Goal: Information Seeking & Learning: Learn about a topic

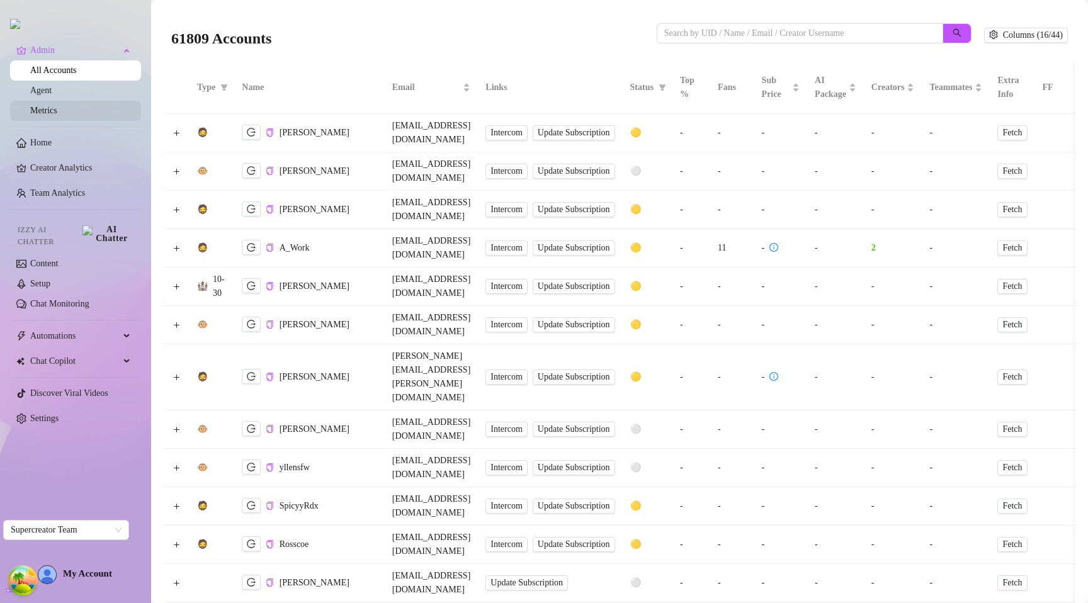
click at [41, 108] on link "Metrics" at bounding box center [43, 110] width 27 height 9
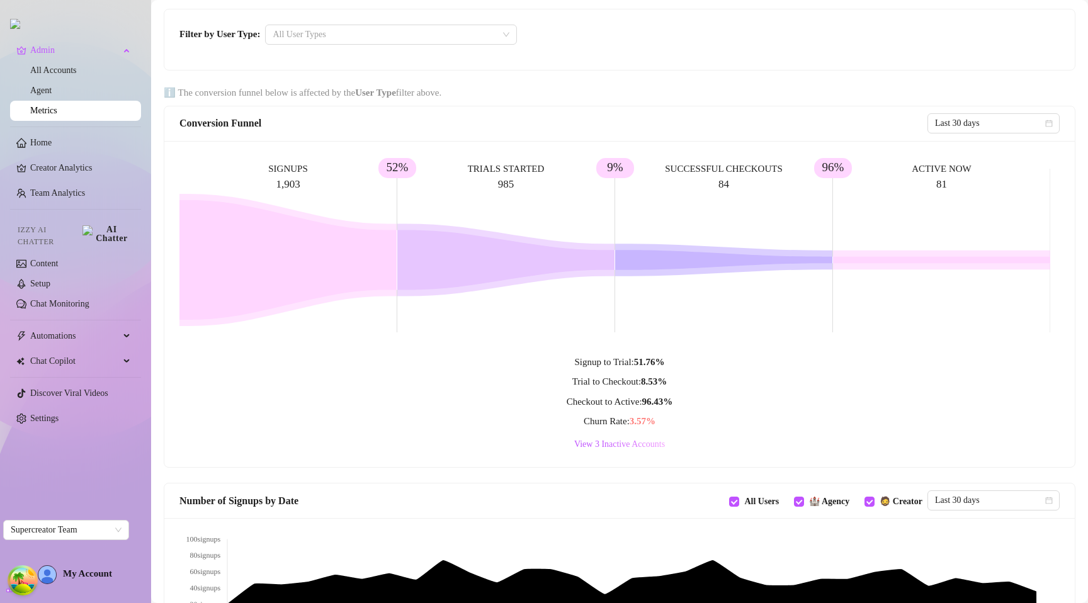
click at [639, 24] on div "Filter by User Type: All User Types" at bounding box center [619, 39] width 911 height 60
click at [474, 27] on div at bounding box center [385, 35] width 234 height 18
click at [578, 26] on div "Filter by User Type: All User Types" at bounding box center [619, 35] width 880 height 20
click at [462, 33] on div at bounding box center [385, 35] width 234 height 18
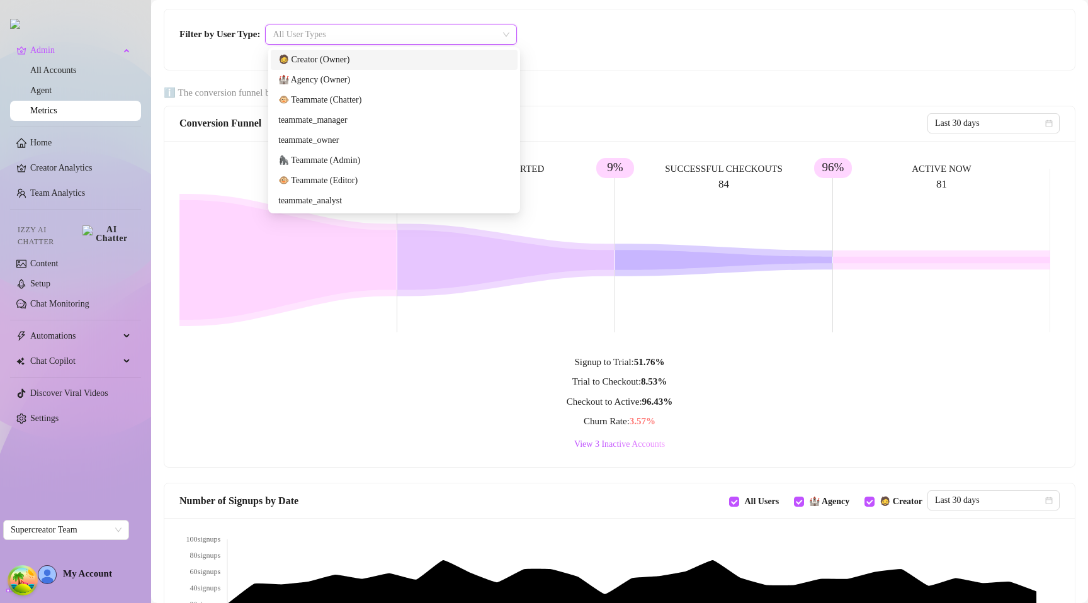
click at [452, 34] on div at bounding box center [385, 35] width 234 height 18
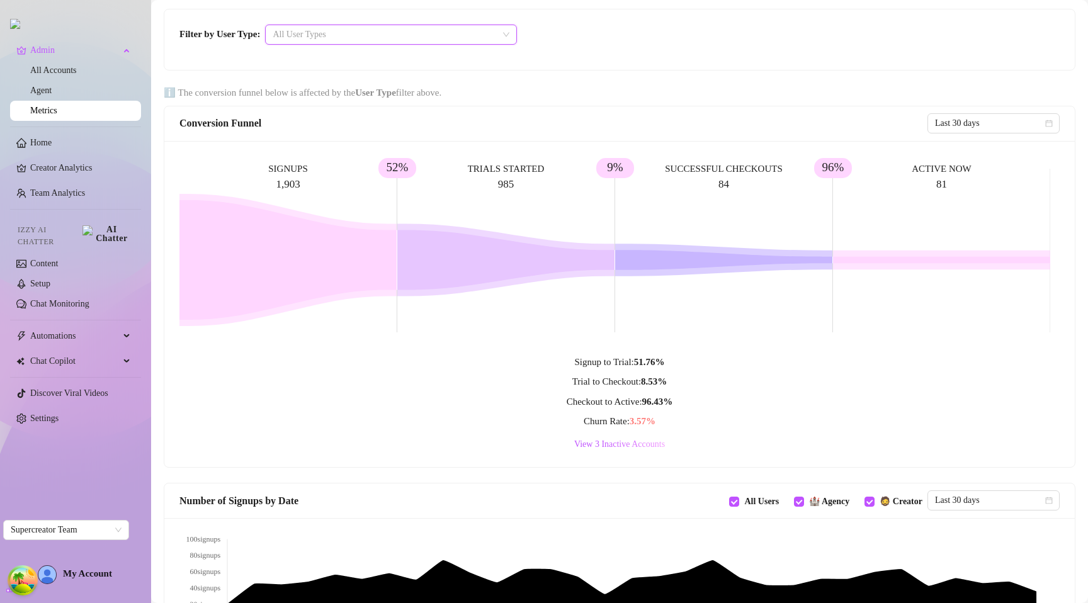
click at [480, 33] on div at bounding box center [385, 35] width 234 height 18
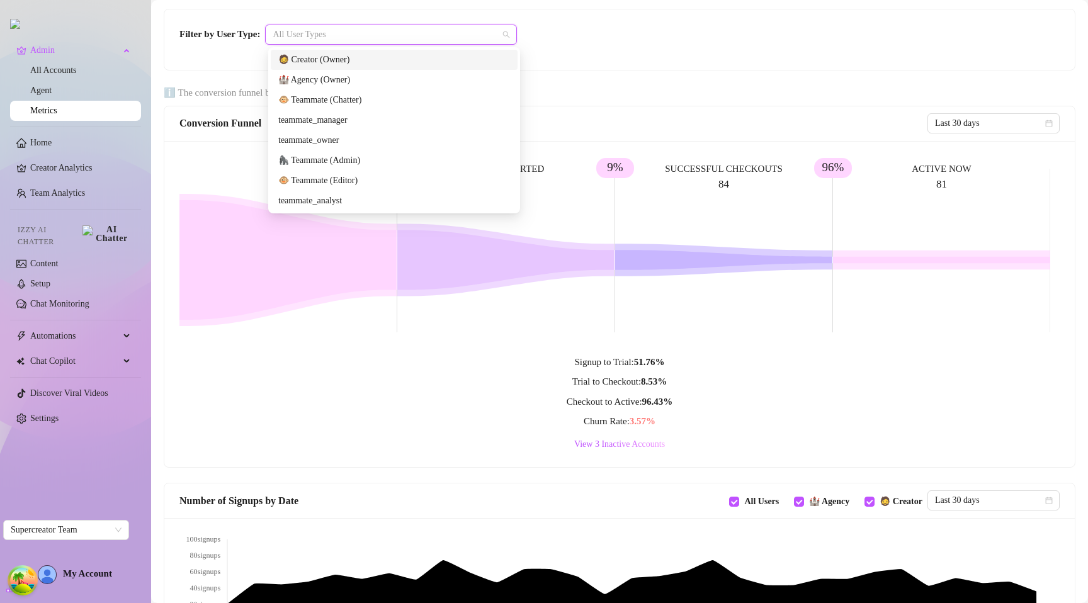
click at [472, 32] on div at bounding box center [385, 35] width 234 height 18
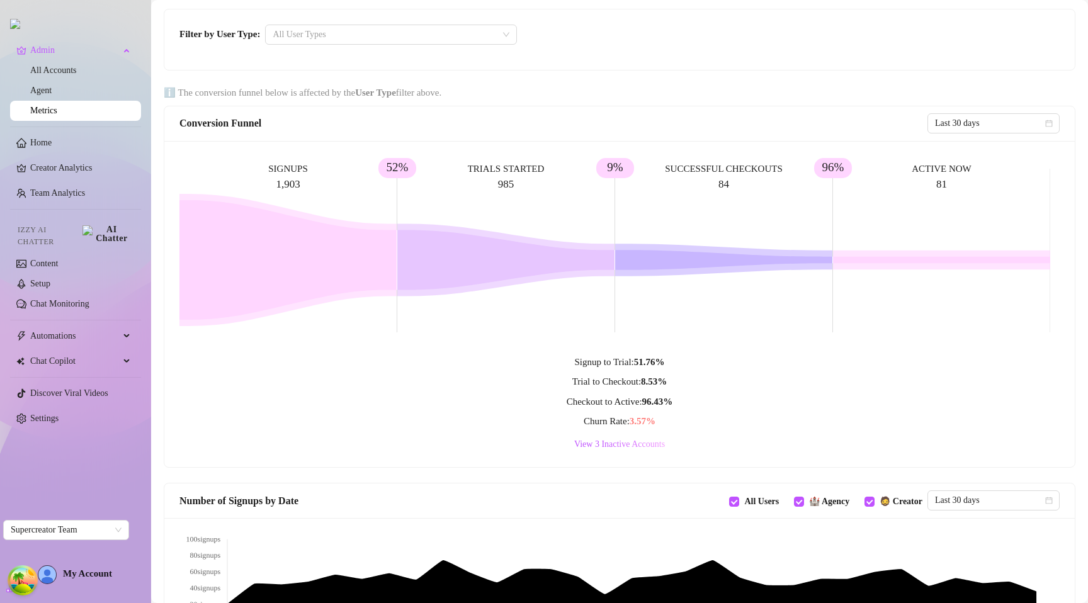
click at [658, 42] on div "Filter by User Type: All User Types" at bounding box center [619, 35] width 880 height 20
click at [448, 38] on div at bounding box center [385, 35] width 234 height 18
click at [450, 37] on div at bounding box center [385, 35] width 234 height 18
click at [603, 52] on div "Filter by User Type: All User Types" at bounding box center [619, 39] width 911 height 60
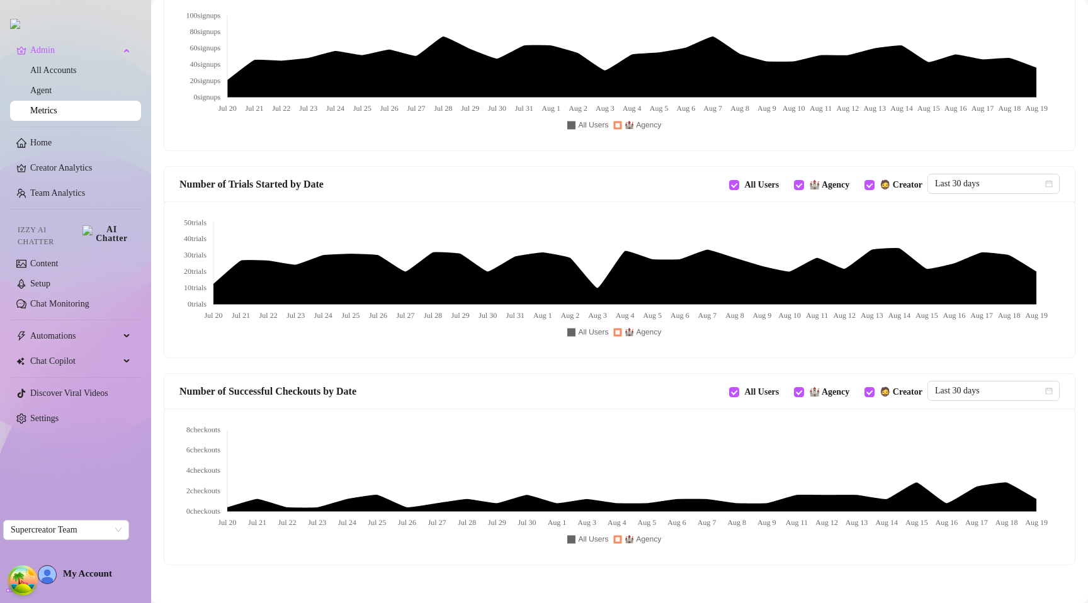
click at [633, 402] on div "Number of Successful Checkouts by Date All Users 🏰 Agency 🧔 Creator Last 30 days" at bounding box center [619, 391] width 911 height 35
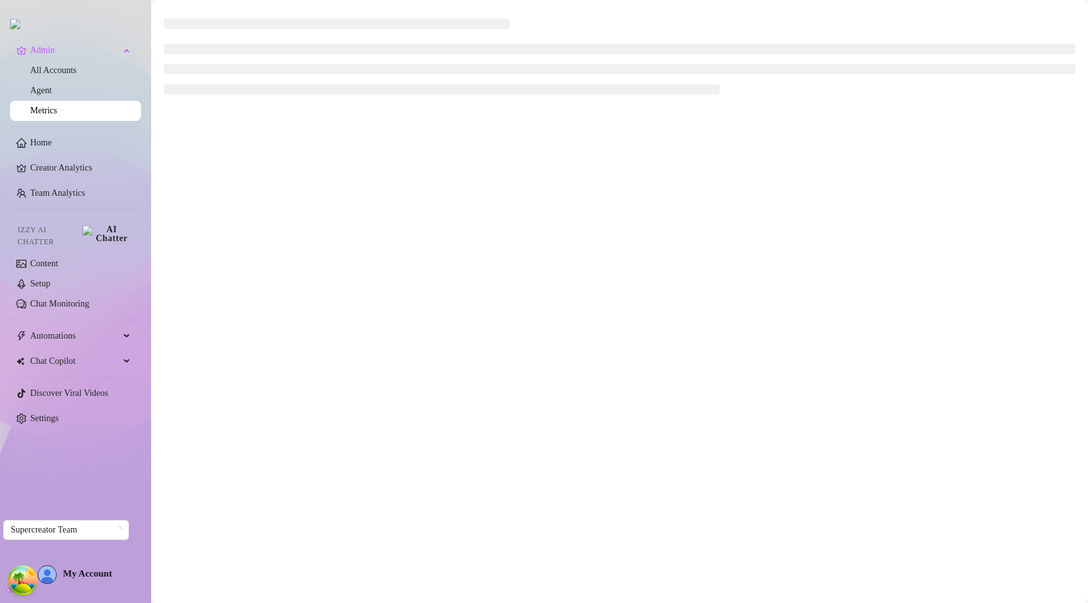
click at [380, 151] on main at bounding box center [619, 301] width 937 height 603
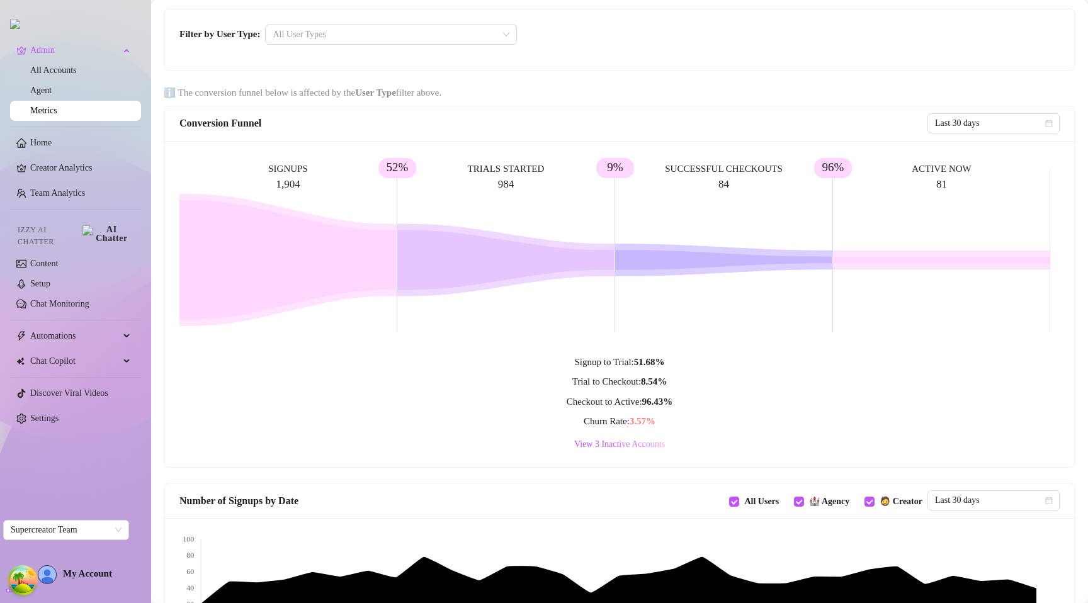
click at [554, 139] on div "Conversion Funnel Last 30 days" at bounding box center [619, 123] width 911 height 35
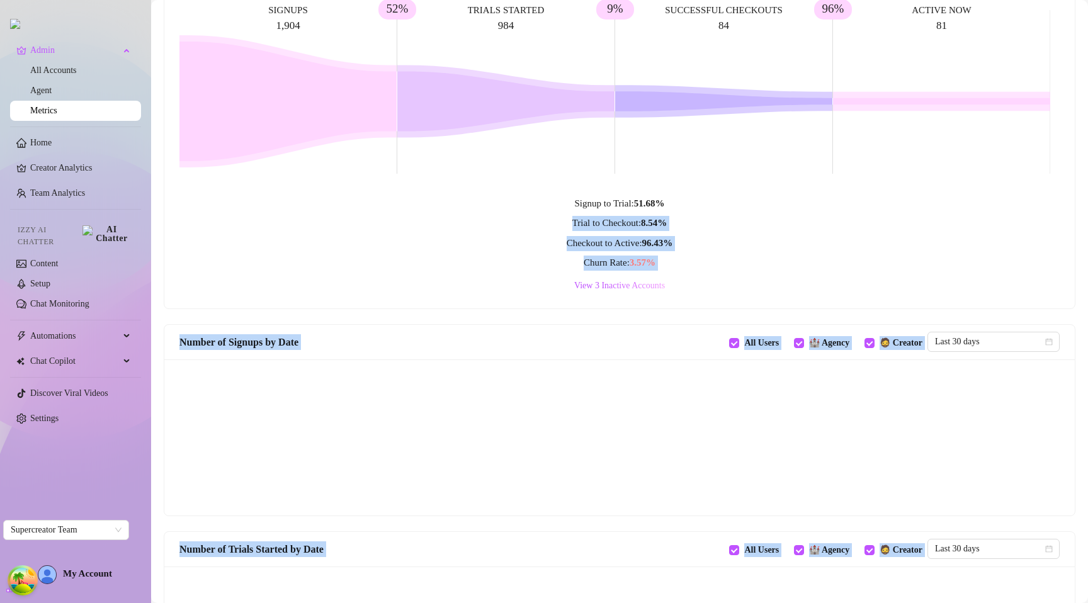
drag, startPoint x: 649, startPoint y: 207, endPoint x: 727, endPoint y: 199, distance: 78.5
click at [727, 199] on body "Admin All Accounts Agent Metrics Home Creator Analytics Team Analytics Izzy AI …" at bounding box center [544, 301] width 1088 height 603
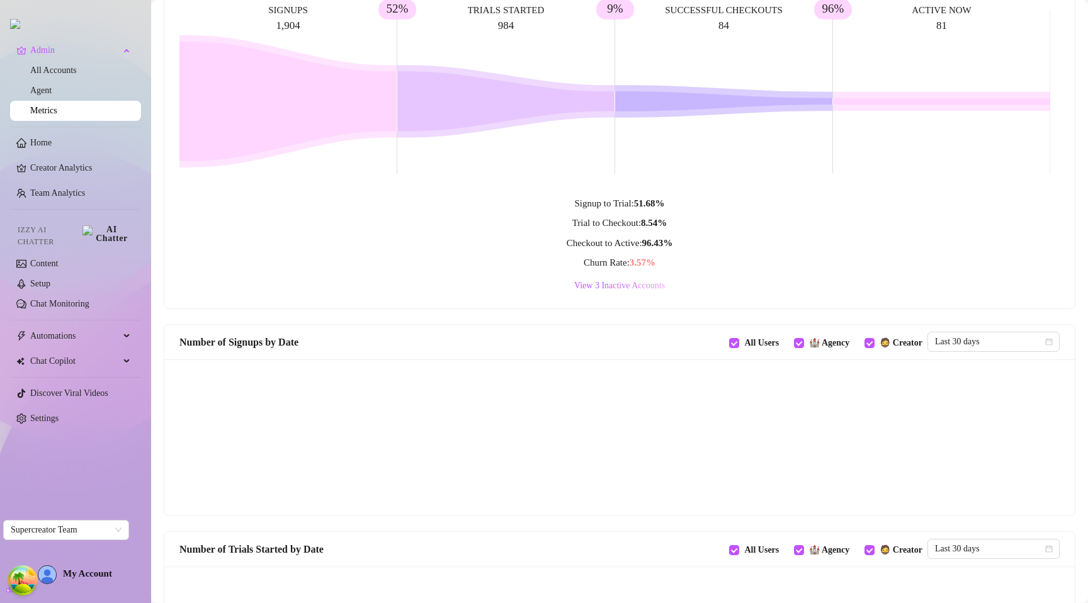
click at [434, 286] on div "View 3 Inactive Accounts" at bounding box center [619, 285] width 880 height 15
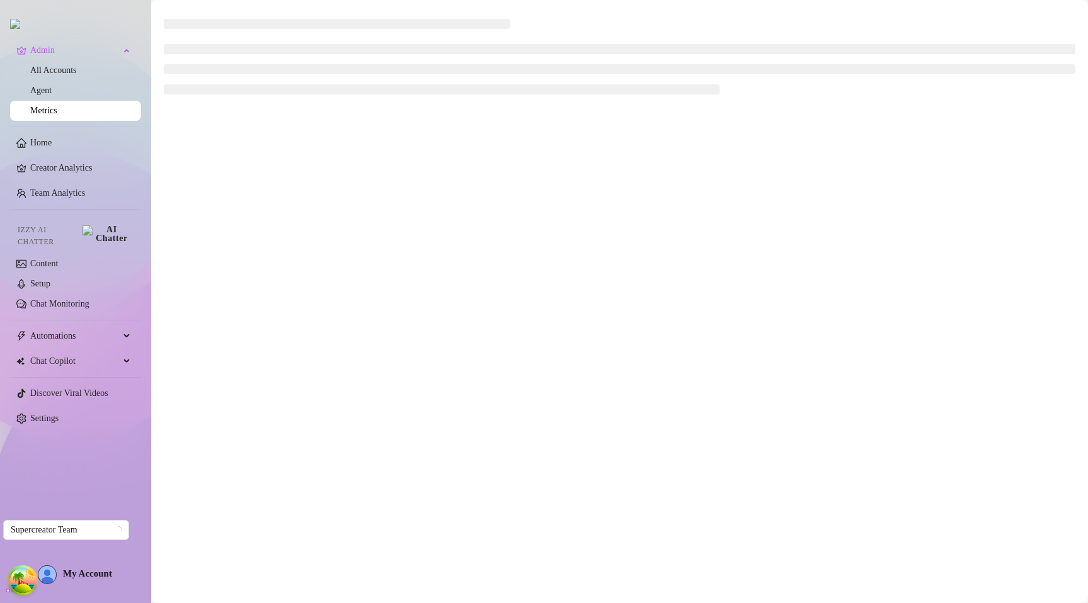
click at [488, 302] on main at bounding box center [619, 301] width 937 height 603
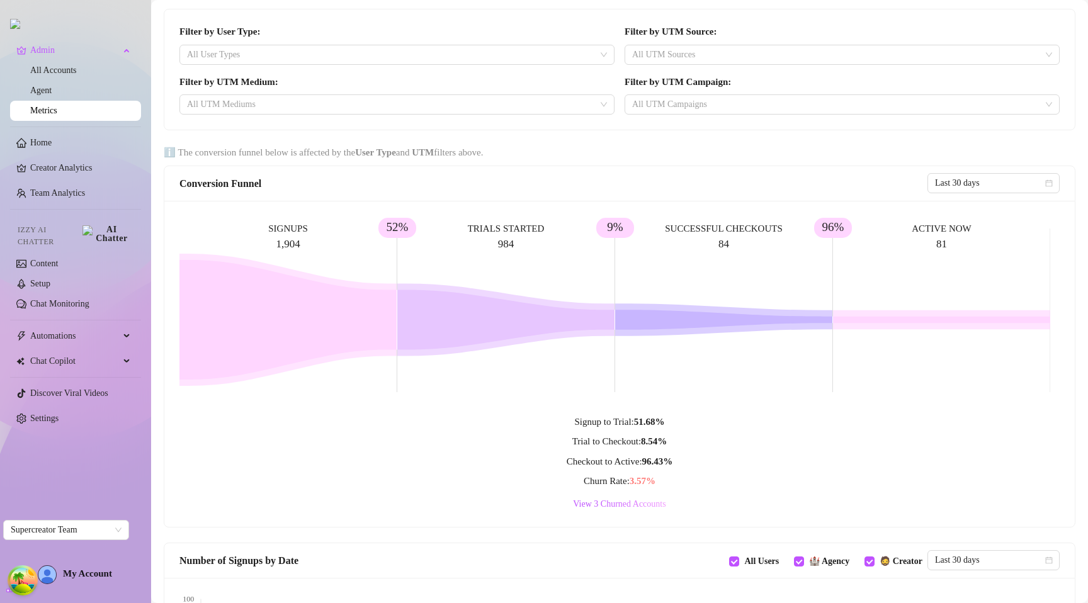
click at [514, 11] on div "Filter by User Type: All User Types Filter by UTM Source: All UTM Sources Filte…" at bounding box center [619, 69] width 911 height 120
click at [503, 434] on div "Trial to Checkout: 8.54 %" at bounding box center [619, 441] width 880 height 15
click at [667, 25] on div "Filter by UTM Source: All UTM Sources" at bounding box center [842, 45] width 445 height 40
click at [666, 49] on div at bounding box center [835, 55] width 417 height 18
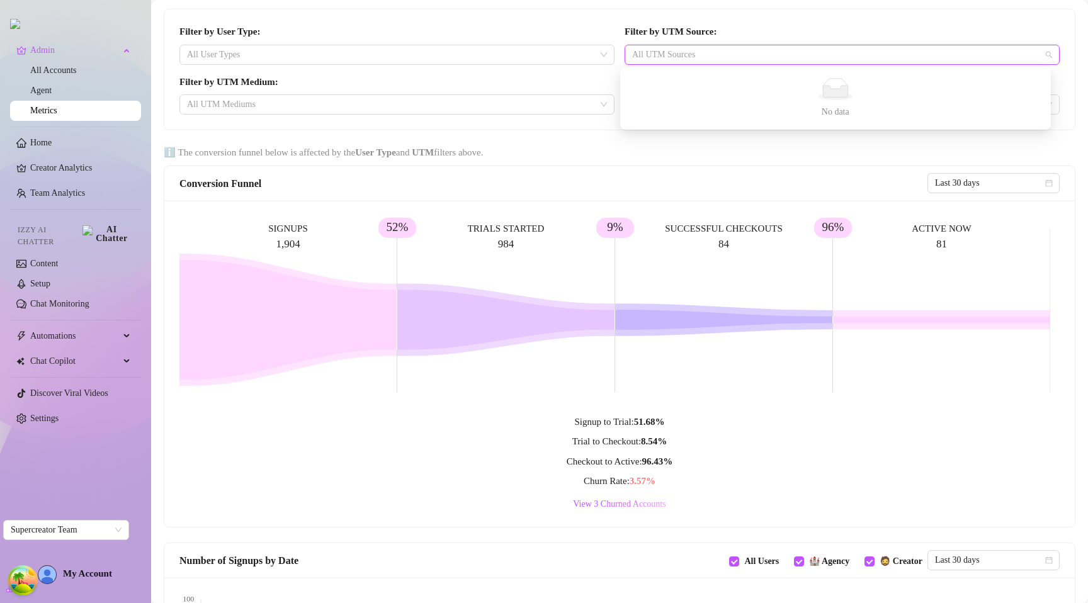
click at [666, 49] on div at bounding box center [835, 55] width 417 height 18
click at [651, 100] on div at bounding box center [835, 105] width 417 height 18
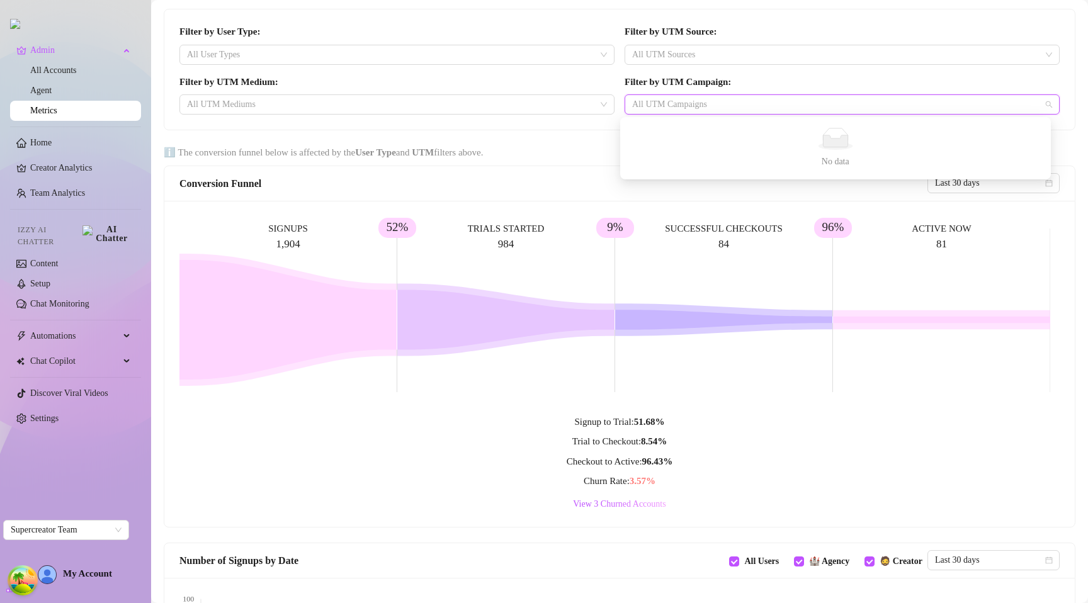
click at [657, 99] on div at bounding box center [835, 105] width 417 height 18
click at [487, 96] on div at bounding box center [390, 105] width 417 height 18
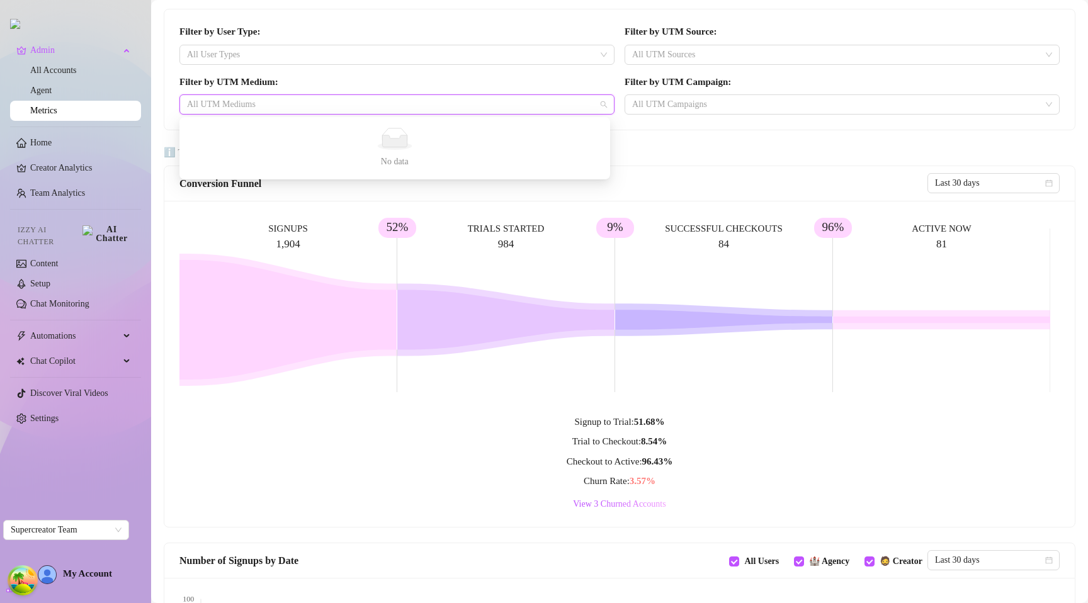
click at [487, 99] on div at bounding box center [390, 105] width 417 height 18
click at [448, 198] on div "Conversion Funnel Last 30 days" at bounding box center [619, 183] width 911 height 35
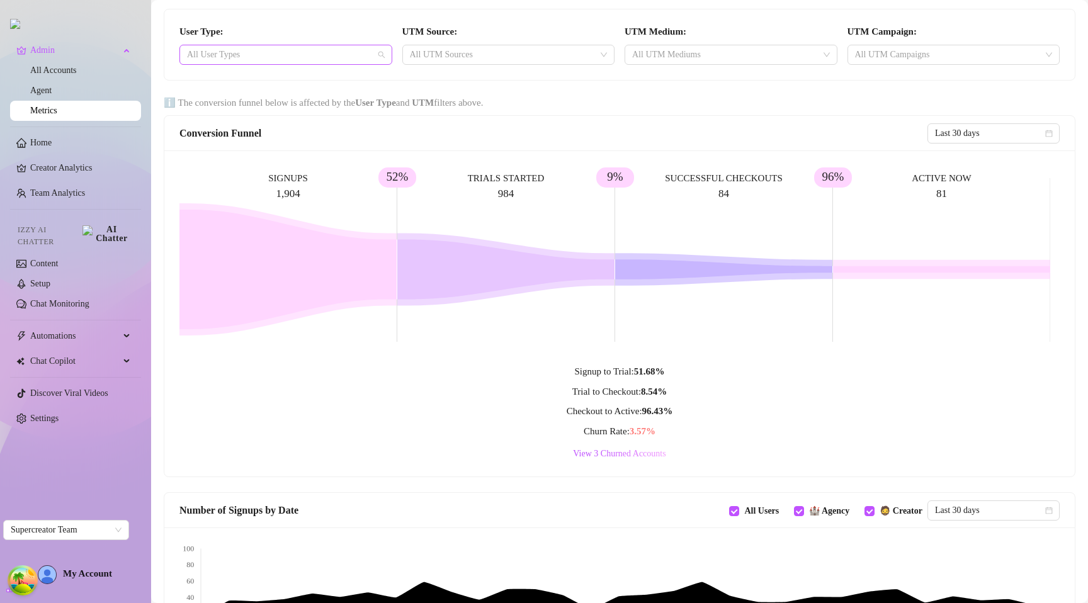
click at [317, 60] on div at bounding box center [279, 55] width 195 height 18
click at [312, 55] on div at bounding box center [279, 55] width 195 height 18
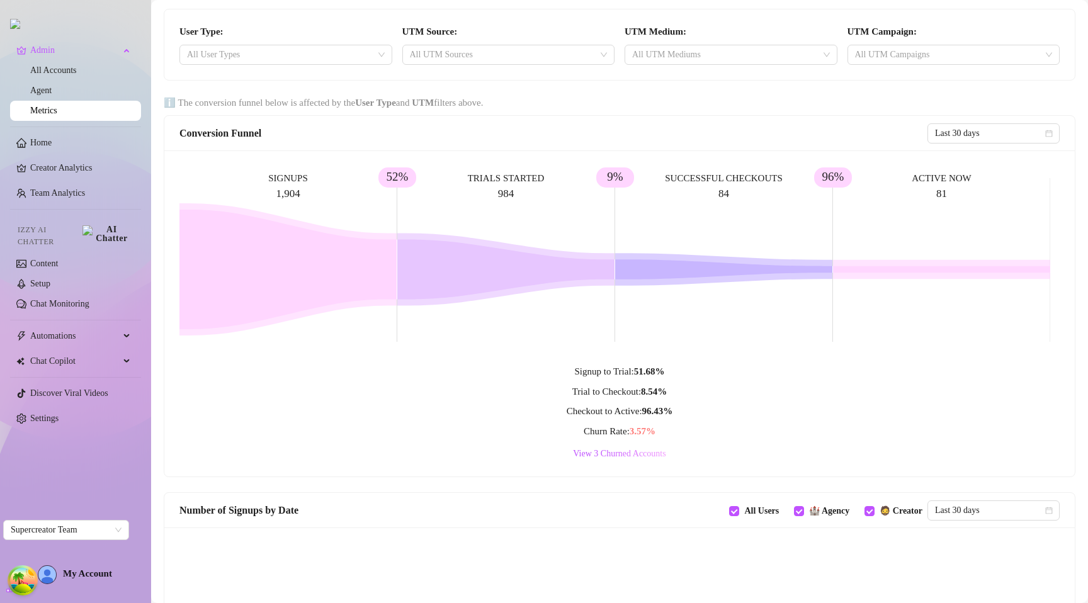
click at [256, 38] on div "User Type: All User Types" at bounding box center [285, 45] width 223 height 40
click at [257, 46] on div at bounding box center [279, 55] width 195 height 18
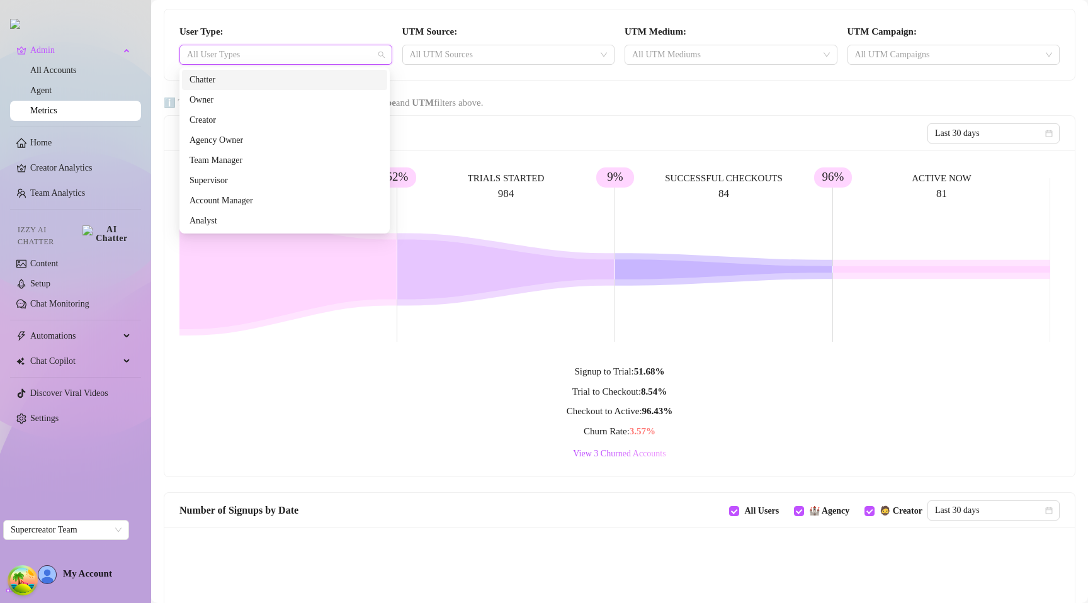
click at [257, 52] on div at bounding box center [279, 55] width 195 height 18
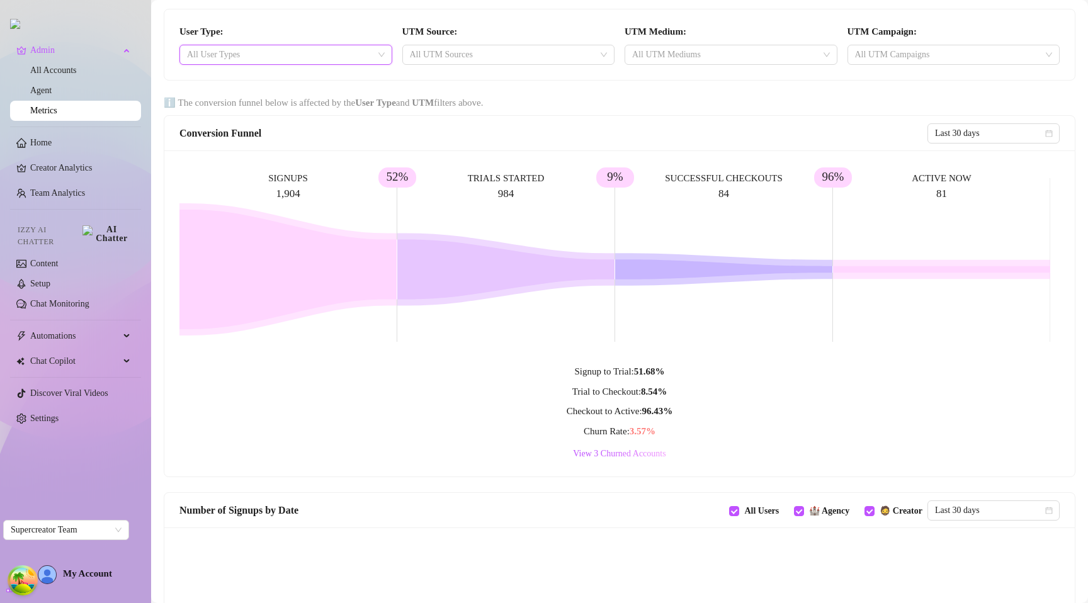
click at [281, 20] on div "User Type: All User Types UTM Source: All UTM Sources UTM Medium: All UTM Mediu…" at bounding box center [619, 44] width 911 height 71
click at [325, 63] on div at bounding box center [279, 55] width 195 height 18
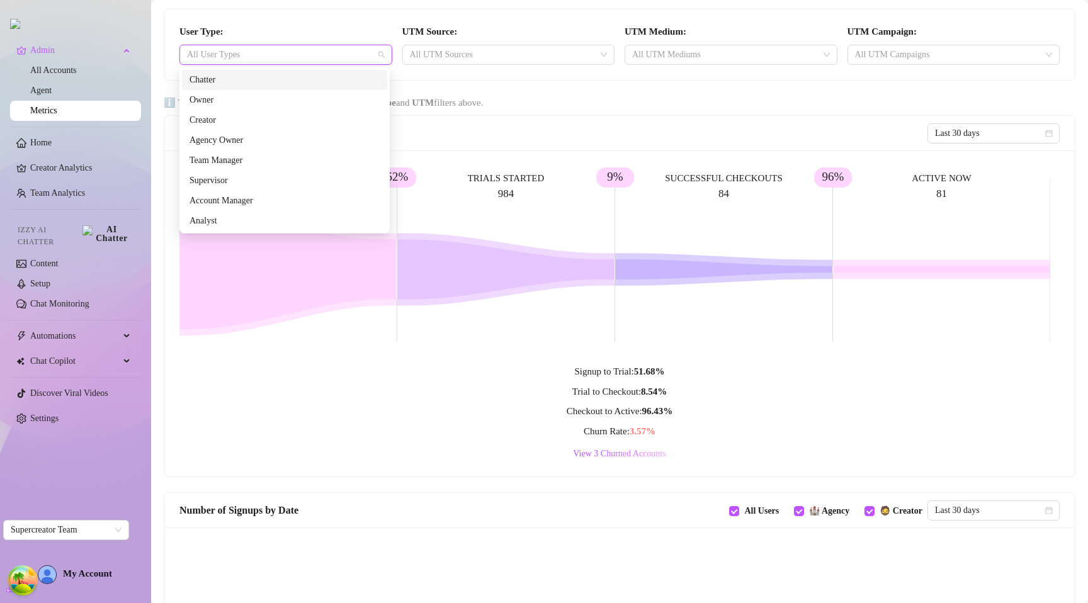
click at [315, 60] on div at bounding box center [279, 55] width 195 height 18
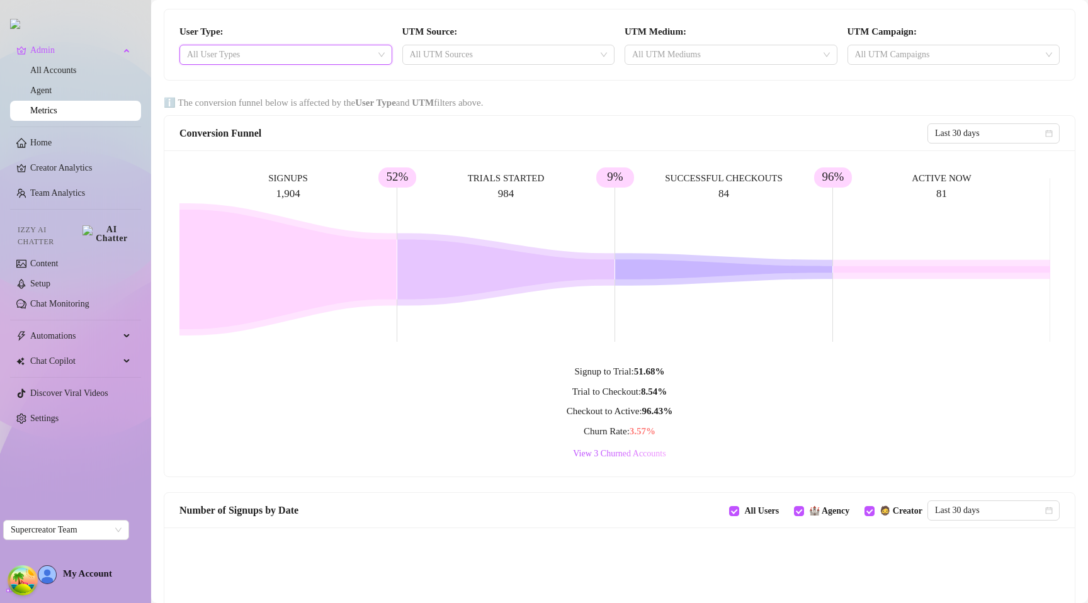
click at [329, 28] on div "User Type: All User Types" at bounding box center [285, 45] width 223 height 40
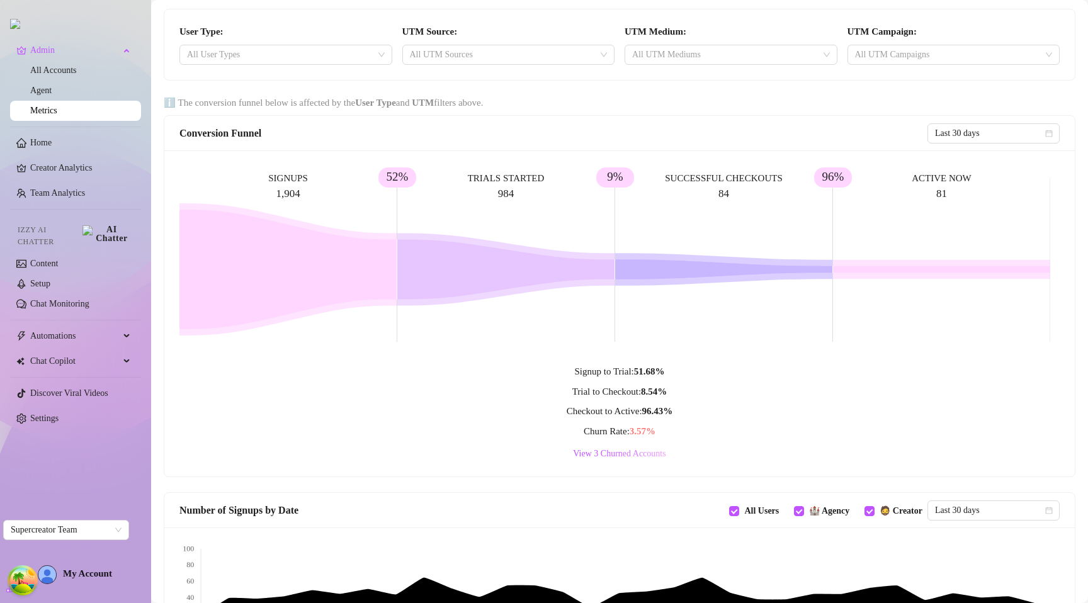
click at [341, 19] on div "User Type: All User Types UTM Source: All UTM Sources UTM Medium: All UTM Mediu…" at bounding box center [619, 44] width 911 height 71
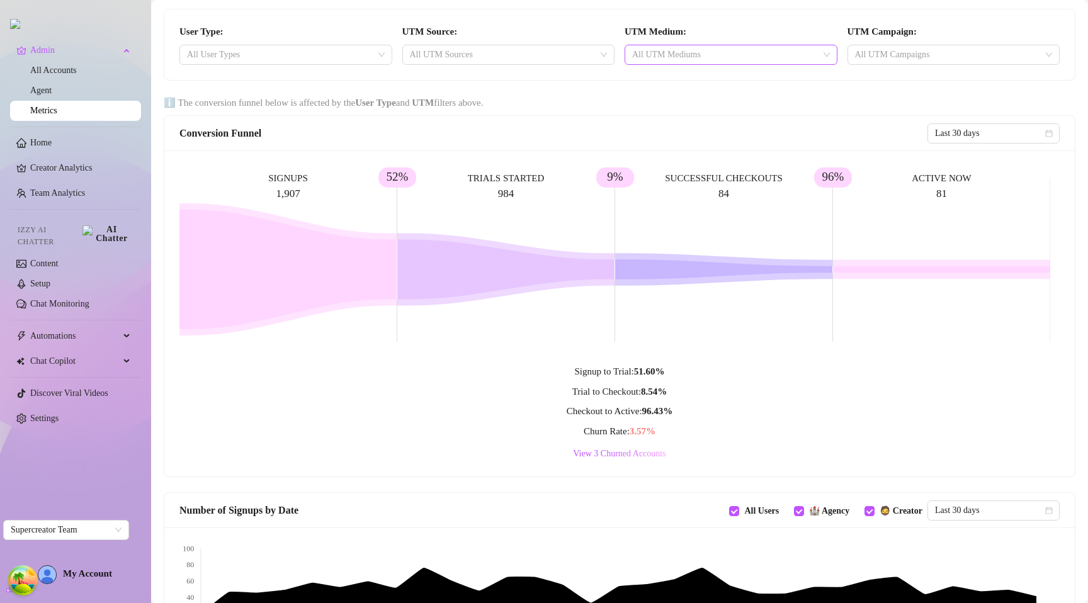
click at [679, 49] on div at bounding box center [724, 55] width 195 height 18
click at [519, 51] on div at bounding box center [502, 55] width 195 height 18
click at [854, 54] on div at bounding box center [947, 55] width 195 height 18
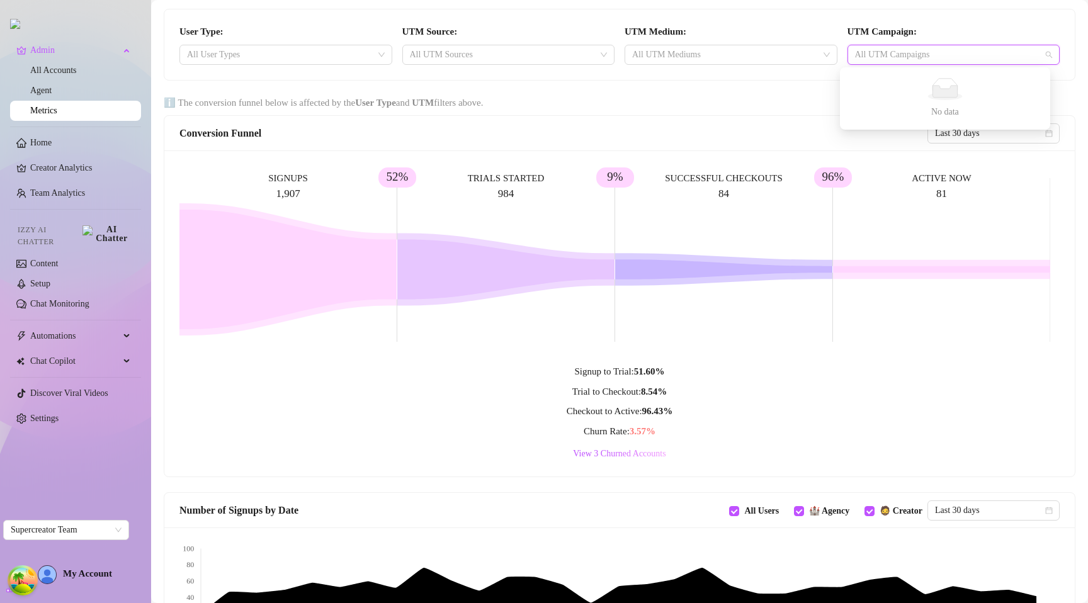
click at [854, 54] on div at bounding box center [947, 55] width 195 height 18
click at [521, 56] on div at bounding box center [502, 55] width 195 height 18
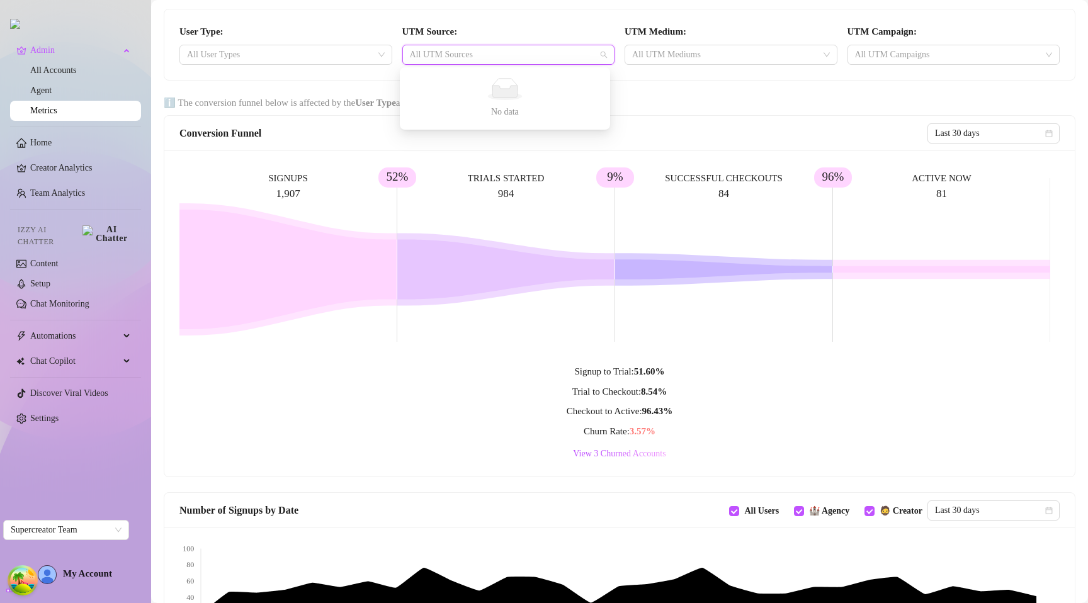
click at [521, 56] on div at bounding box center [502, 55] width 195 height 18
click at [940, 133] on span "Last 30 days" at bounding box center [993, 133] width 117 height 19
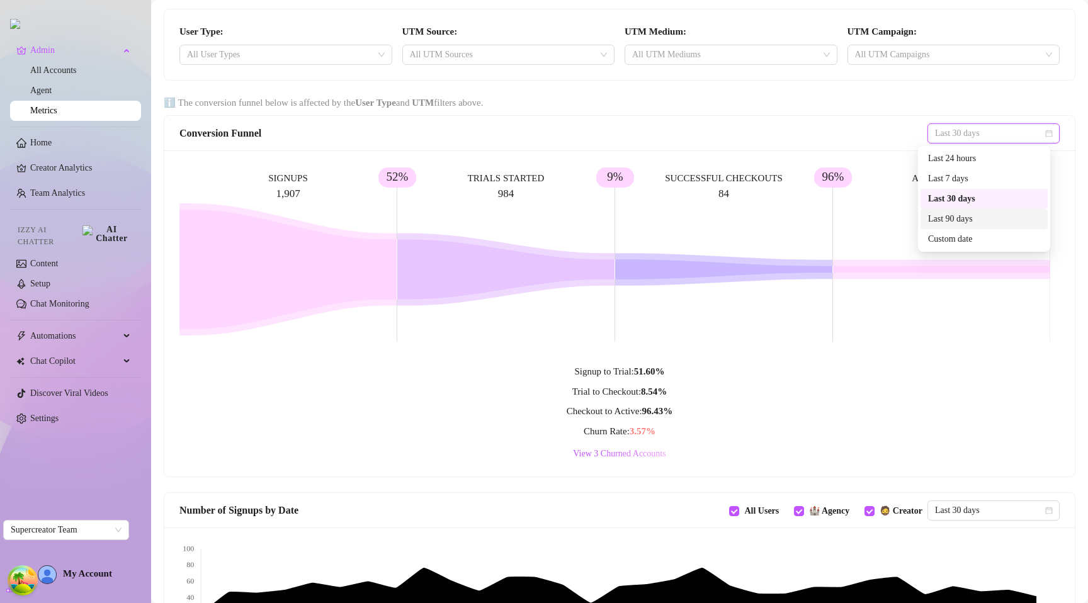
click at [951, 217] on div "Last 90 days" at bounding box center [984, 219] width 112 height 14
click at [718, 64] on div "All UTM Mediums" at bounding box center [731, 55] width 213 height 20
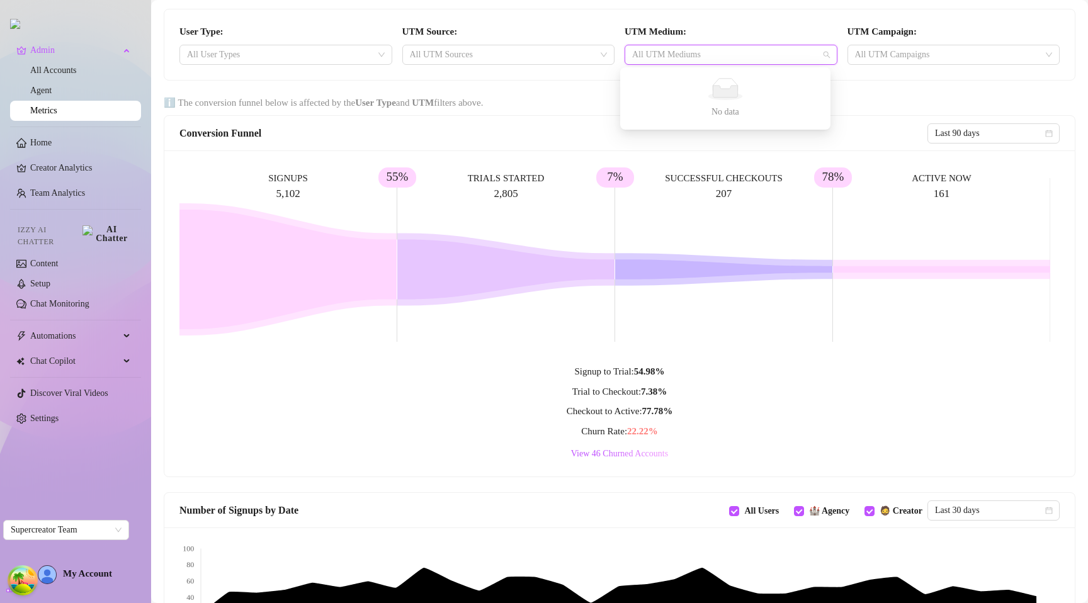
click at [547, 41] on div "UTM Source: All UTM Sources" at bounding box center [508, 45] width 223 height 40
click at [543, 48] on div at bounding box center [502, 55] width 195 height 18
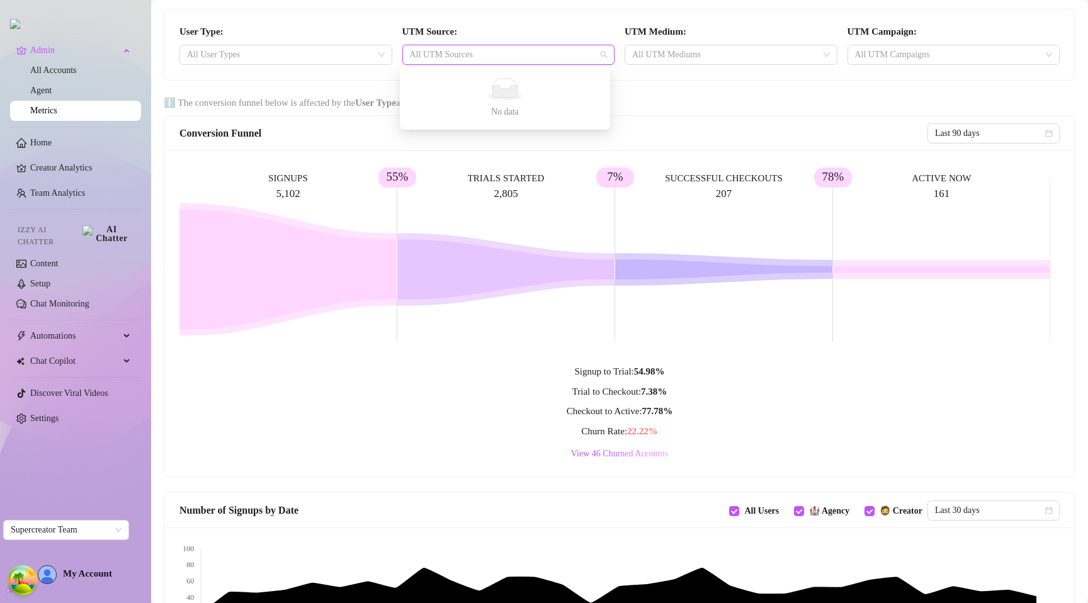
click at [927, 43] on div "UTM Campaign: All UTM Campaigns" at bounding box center [954, 45] width 223 height 40
click at [925, 46] on div at bounding box center [947, 55] width 195 height 18
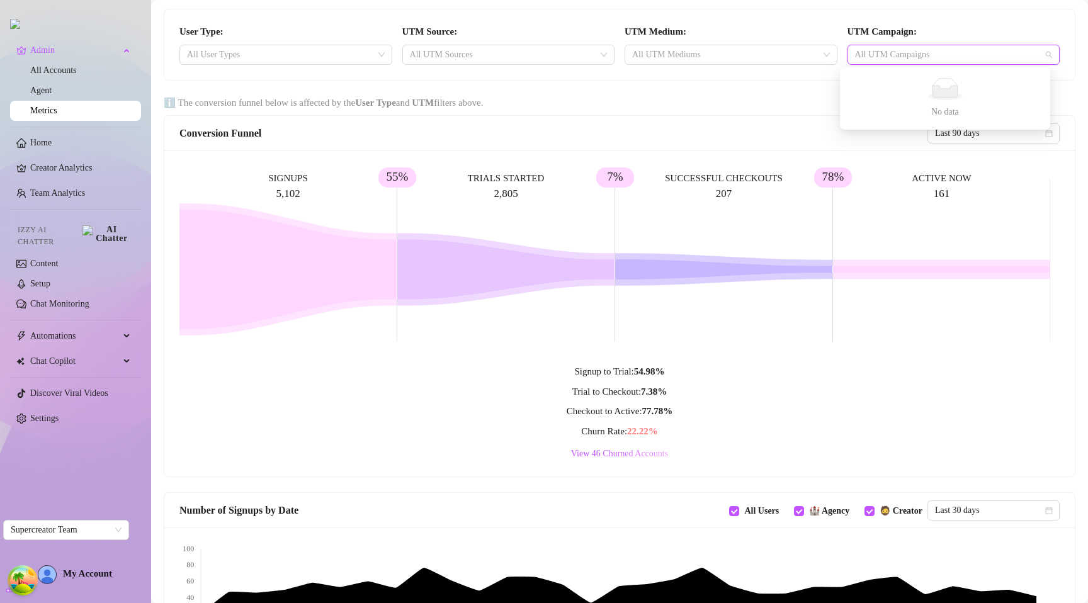
click at [792, 86] on main "User Type: All User Types UTM Source: All UTM Sources UTM Medium: All UTM Mediu…" at bounding box center [619, 568] width 937 height 1137
click at [709, 59] on div at bounding box center [724, 55] width 195 height 18
click at [709, 55] on div at bounding box center [724, 55] width 195 height 18
click at [525, 59] on div at bounding box center [502, 55] width 195 height 18
click at [526, 57] on div at bounding box center [502, 55] width 195 height 18
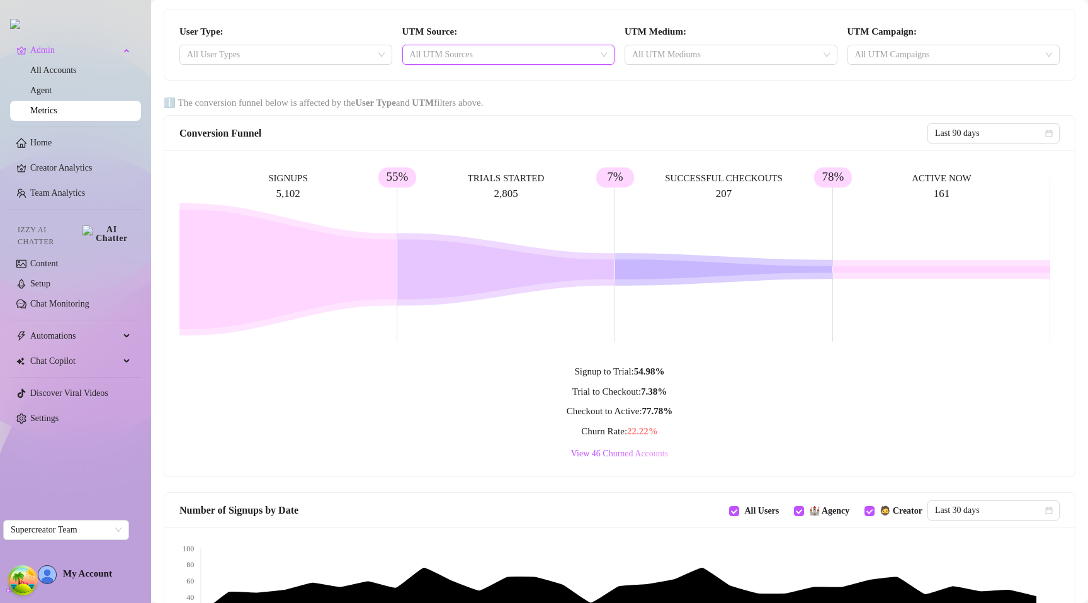
click at [449, 52] on div at bounding box center [502, 55] width 195 height 18
click at [453, 3] on main "User Type: All User Types UTM Source: All UTM Sources UTM Medium: All UTM Mediu…" at bounding box center [619, 568] width 937 height 1137
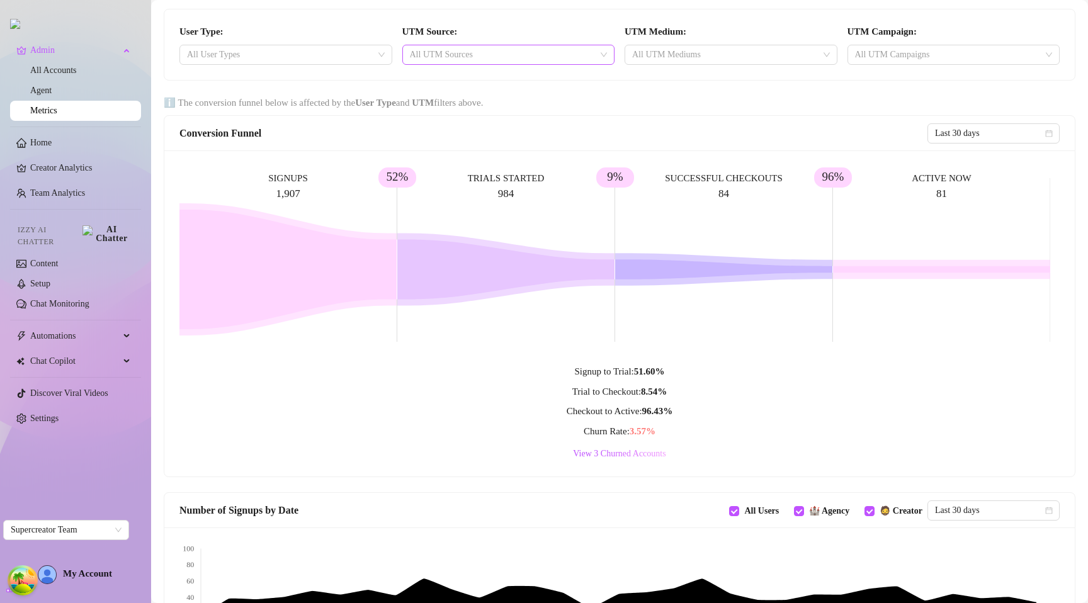
click at [536, 54] on div at bounding box center [502, 55] width 195 height 18
click at [708, 54] on div at bounding box center [724, 55] width 195 height 18
click at [715, 54] on div at bounding box center [724, 55] width 195 height 18
click at [980, 125] on span "Last 30 days" at bounding box center [993, 133] width 117 height 19
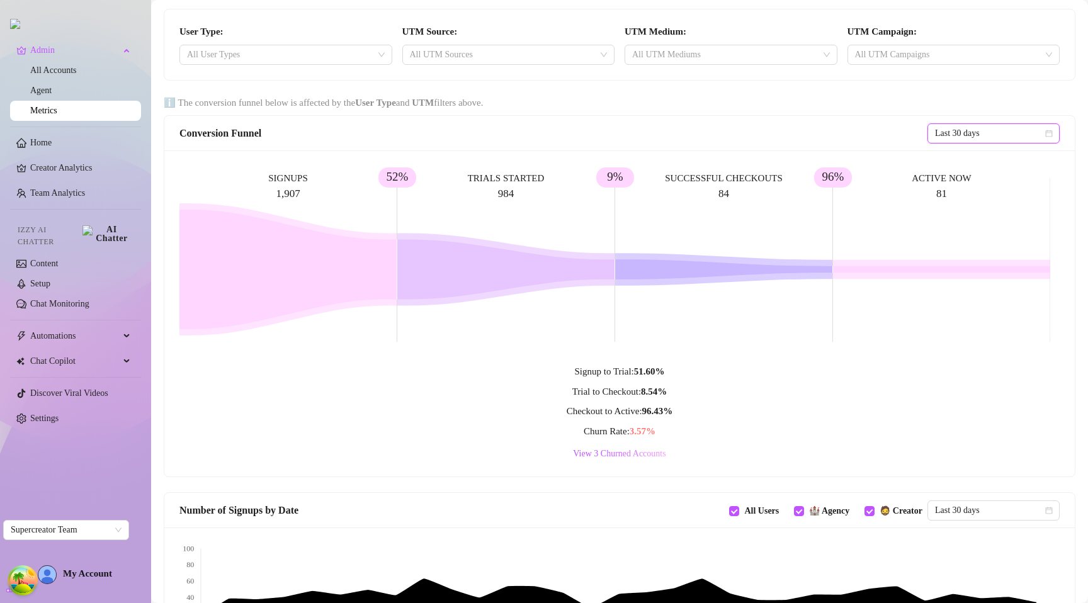
click at [927, 104] on div "ℹ️ The conversion funnel below is affected by the User Type and UTM filters abo…" at bounding box center [620, 103] width 912 height 15
click at [770, 60] on div at bounding box center [724, 55] width 195 height 18
click at [773, 58] on div at bounding box center [724, 55] width 195 height 18
click at [902, 55] on div at bounding box center [947, 55] width 195 height 18
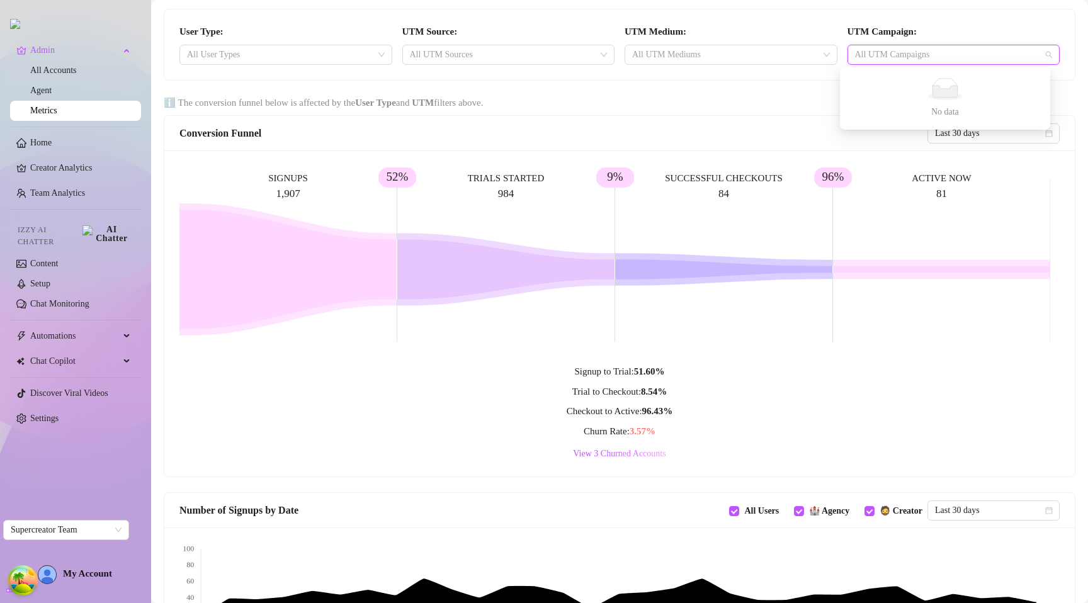
click at [904, 50] on div at bounding box center [947, 55] width 195 height 18
click at [487, 53] on div at bounding box center [502, 55] width 195 height 18
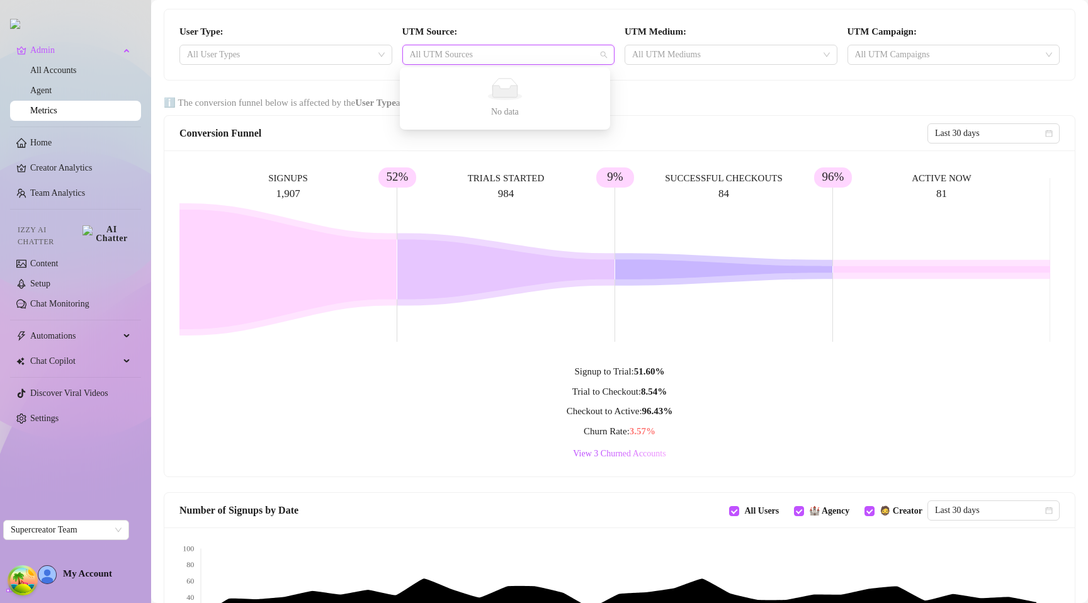
click at [508, 52] on div at bounding box center [502, 55] width 195 height 18
click at [270, 47] on div at bounding box center [279, 55] width 195 height 18
click at [273, 50] on div at bounding box center [279, 55] width 195 height 18
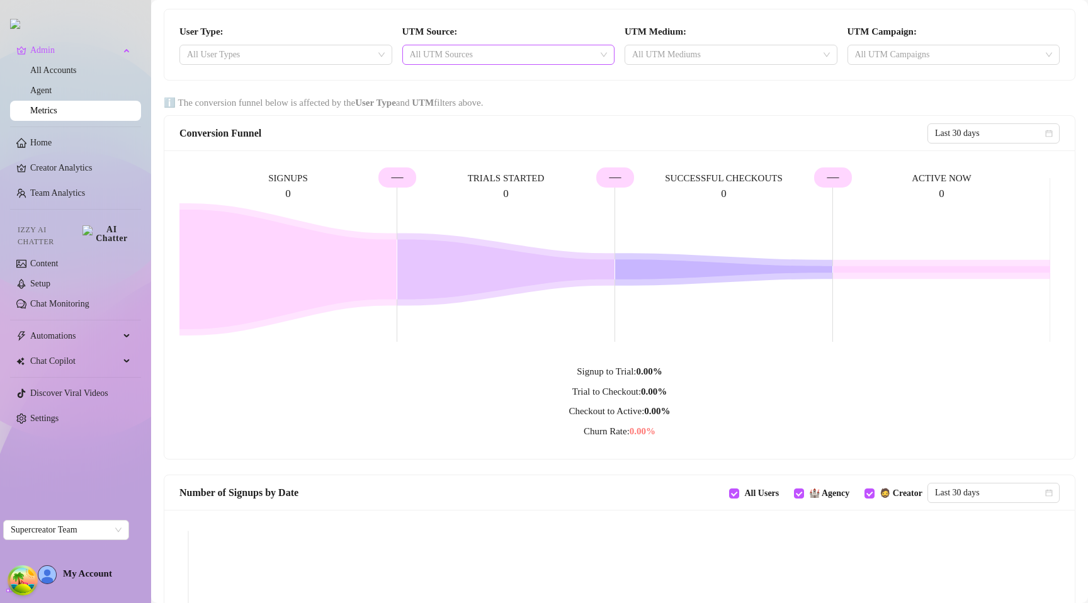
click at [482, 47] on div at bounding box center [502, 55] width 195 height 18
click at [528, 46] on div at bounding box center [502, 55] width 195 height 18
click at [703, 53] on div at bounding box center [724, 55] width 195 height 18
click at [701, 54] on div at bounding box center [724, 55] width 195 height 18
click at [926, 50] on div at bounding box center [947, 55] width 195 height 18
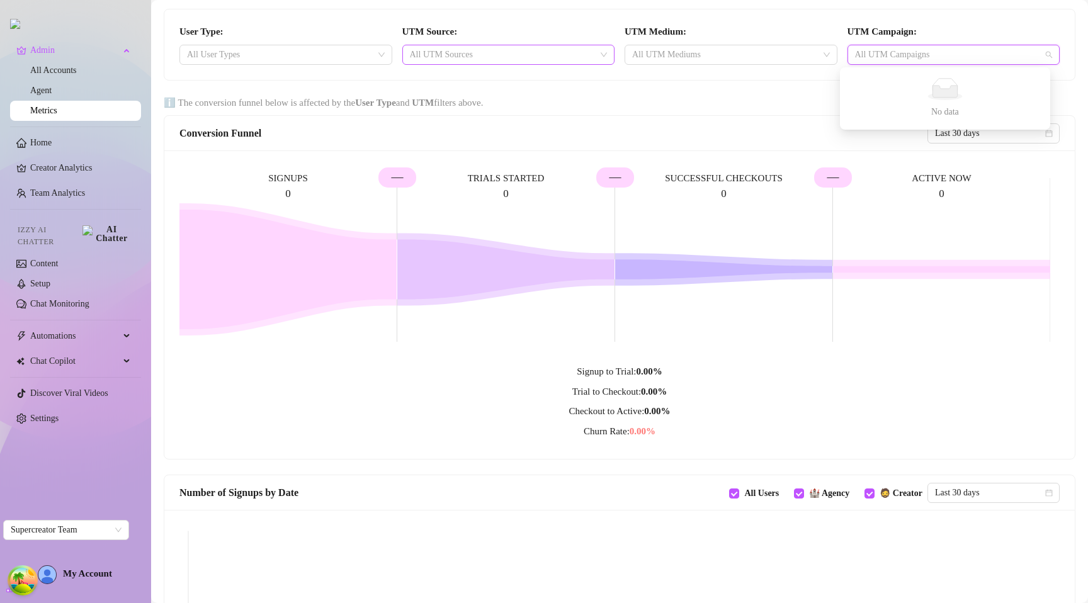
click at [567, 54] on div at bounding box center [502, 55] width 195 height 18
click at [332, 64] on div "All User Types" at bounding box center [285, 55] width 213 height 20
click at [336, 59] on div at bounding box center [279, 55] width 195 height 18
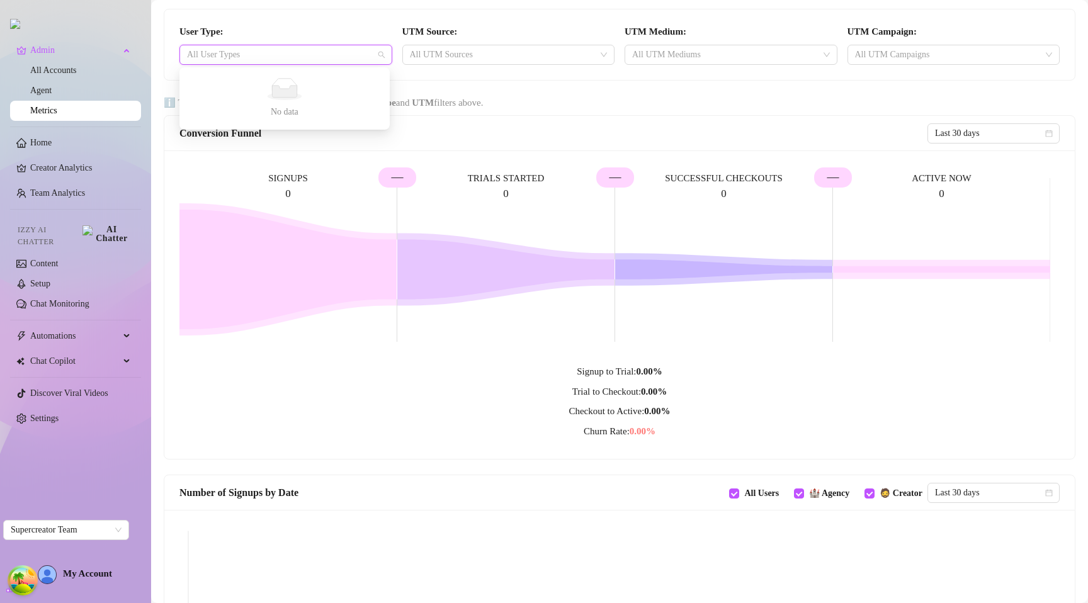
click at [347, 57] on div at bounding box center [279, 55] width 195 height 18
click at [370, 30] on div "User Type: All User Types" at bounding box center [285, 45] width 223 height 40
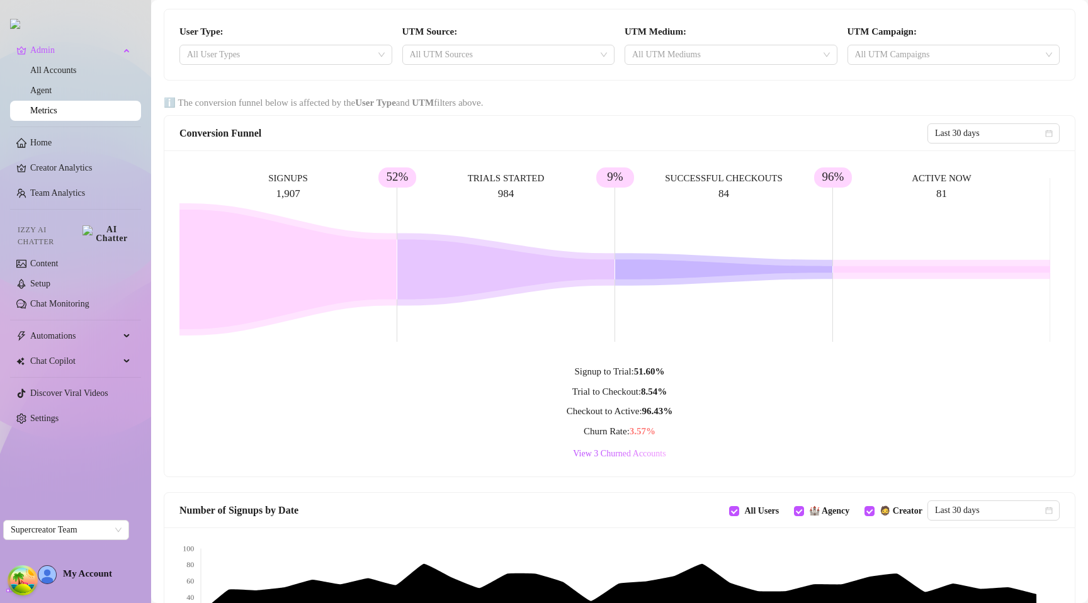
click at [291, 71] on div "User Type: All User Types UTM Source: All UTM Sources UTM Medium: All UTM Mediu…" at bounding box center [619, 44] width 911 height 71
click at [302, 57] on div at bounding box center [279, 55] width 195 height 18
click at [305, 54] on div at bounding box center [279, 55] width 195 height 18
click at [493, 53] on div at bounding box center [502, 55] width 195 height 18
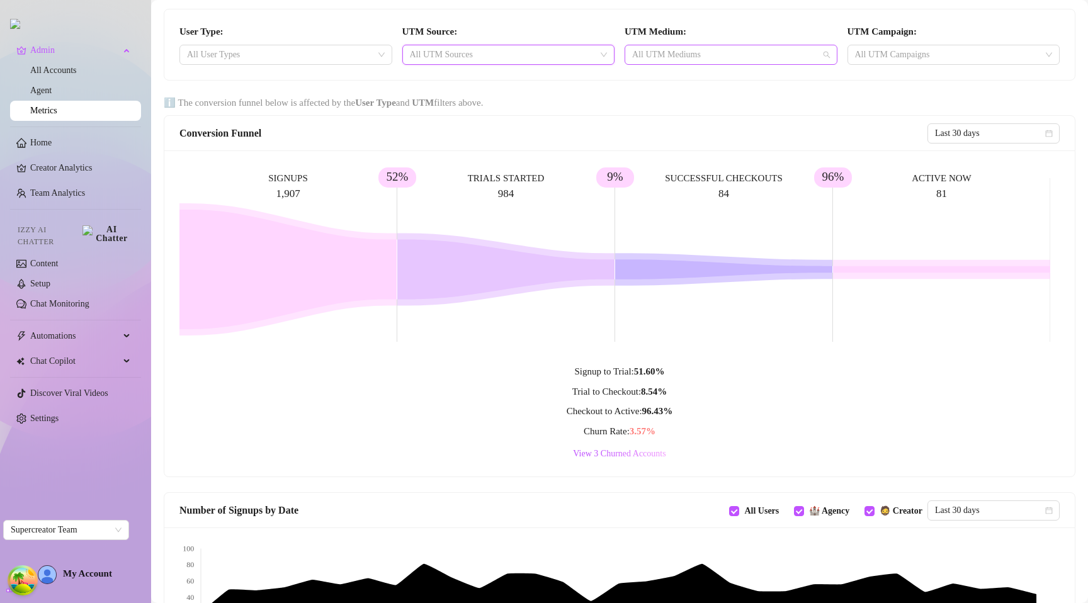
click at [681, 50] on div at bounding box center [724, 55] width 195 height 18
click at [868, 48] on div at bounding box center [947, 55] width 195 height 18
click at [333, 90] on main "User Type: All User Types UTM Source: All UTM Sources UTM Medium: All UTM Mediu…" at bounding box center [619, 568] width 937 height 1137
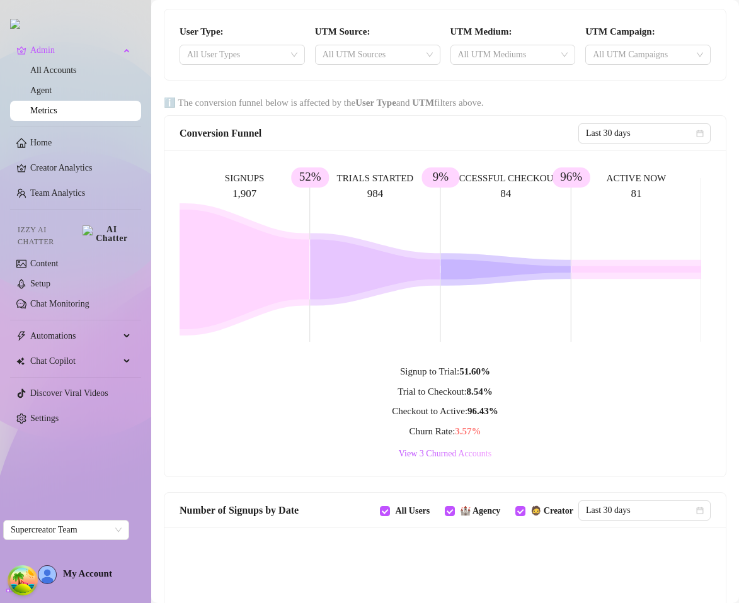
click at [616, 91] on main "User Type: All User Types UTM Source: All UTM Sources UTM Medium: All UTM Mediu…" at bounding box center [445, 568] width 588 height 1137
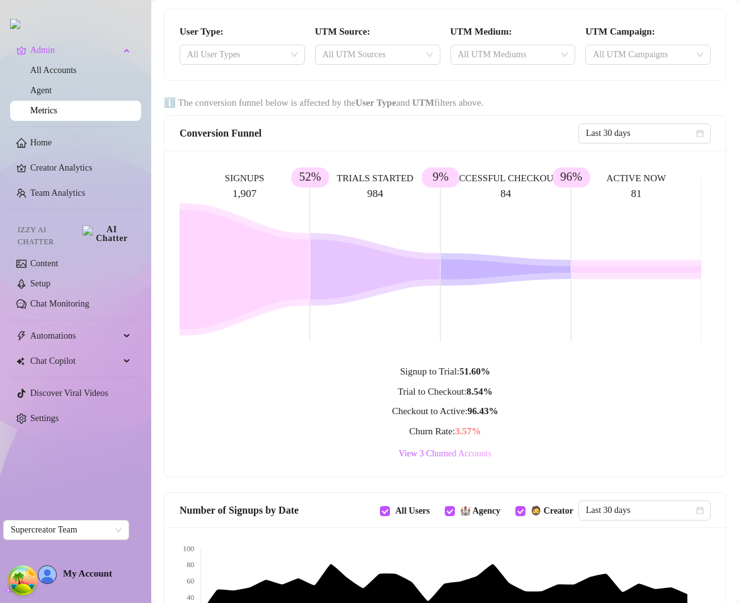
click at [360, 113] on div "ℹ️ The conversion funnel below is affected by the User Type and UTM filters abo…" at bounding box center [445, 106] width 572 height 20
click at [390, 16] on div "User Type: All User Types UTM Source: All UTM Sources UTM Medium: All UTM Mediu…" at bounding box center [444, 44] width 561 height 71
click at [292, 76] on div "User Type: All User Types UTM Source: All UTM Sources UTM Medium: All UTM Mediu…" at bounding box center [444, 44] width 561 height 71
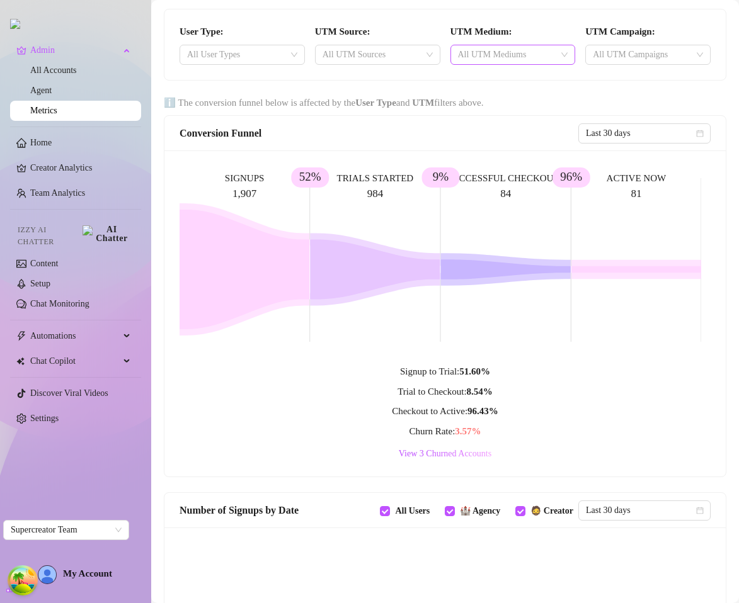
click at [634, 73] on div "User Type: All User Types UTM Source: All UTM Sources UTM Medium: All UTM Mediu…" at bounding box center [444, 44] width 561 height 71
click at [576, 63] on div "All UTM Mediums" at bounding box center [512, 55] width 125 height 20
click at [560, 54] on div at bounding box center [506, 55] width 107 height 18
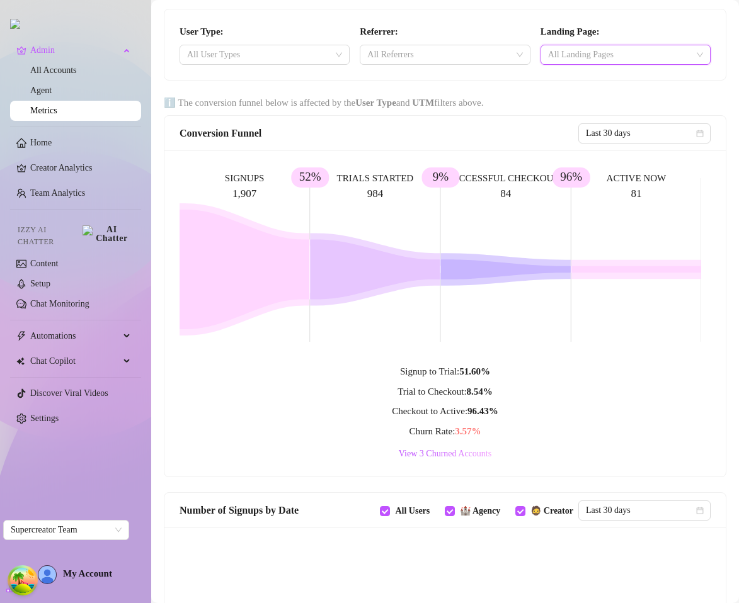
click at [622, 47] on div at bounding box center [619, 55] width 152 height 18
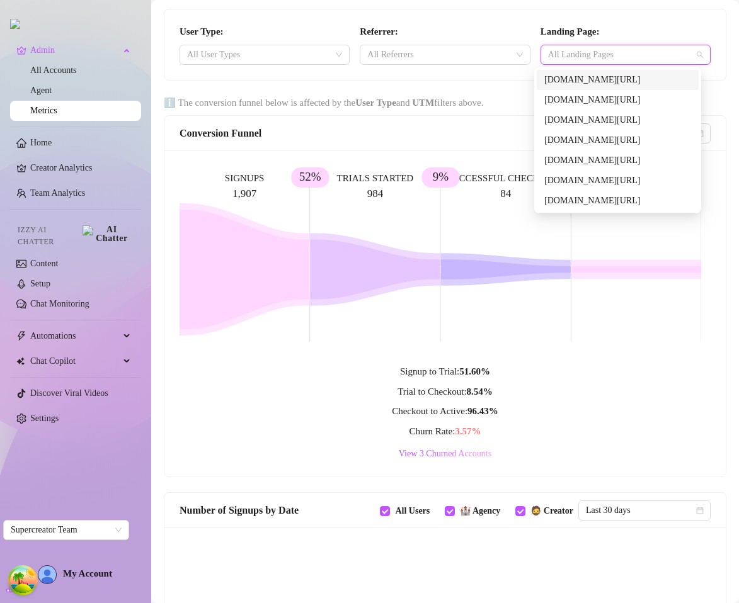
click at [621, 51] on div at bounding box center [619, 55] width 152 height 18
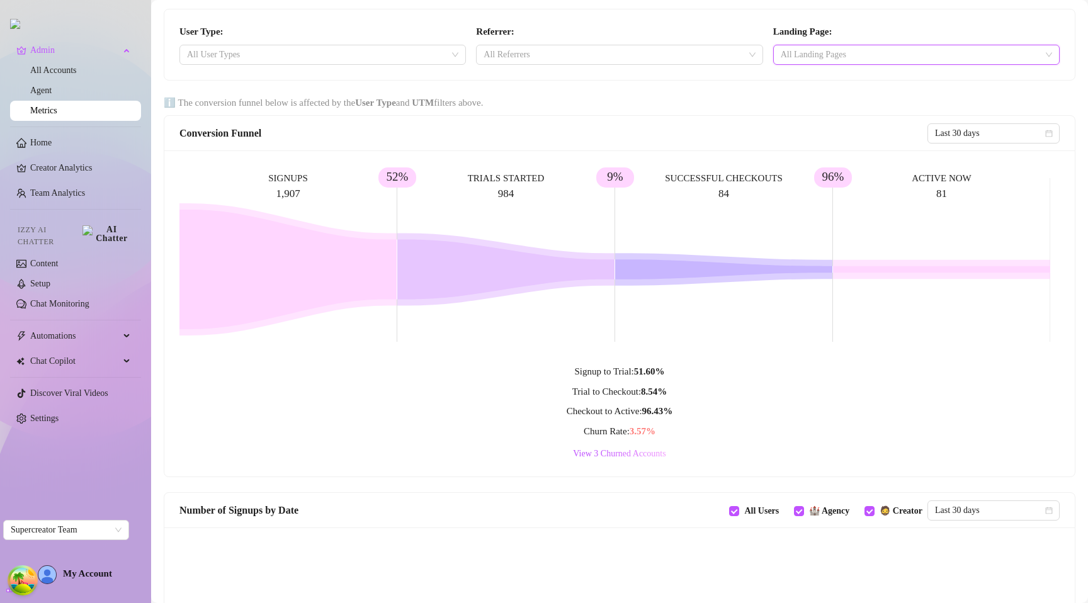
click at [703, 21] on div "User Type: All User Types Referrer: All Referrers Landing Page: All Landing Pag…" at bounding box center [619, 44] width 911 height 71
click at [738, 52] on div at bounding box center [910, 55] width 268 height 18
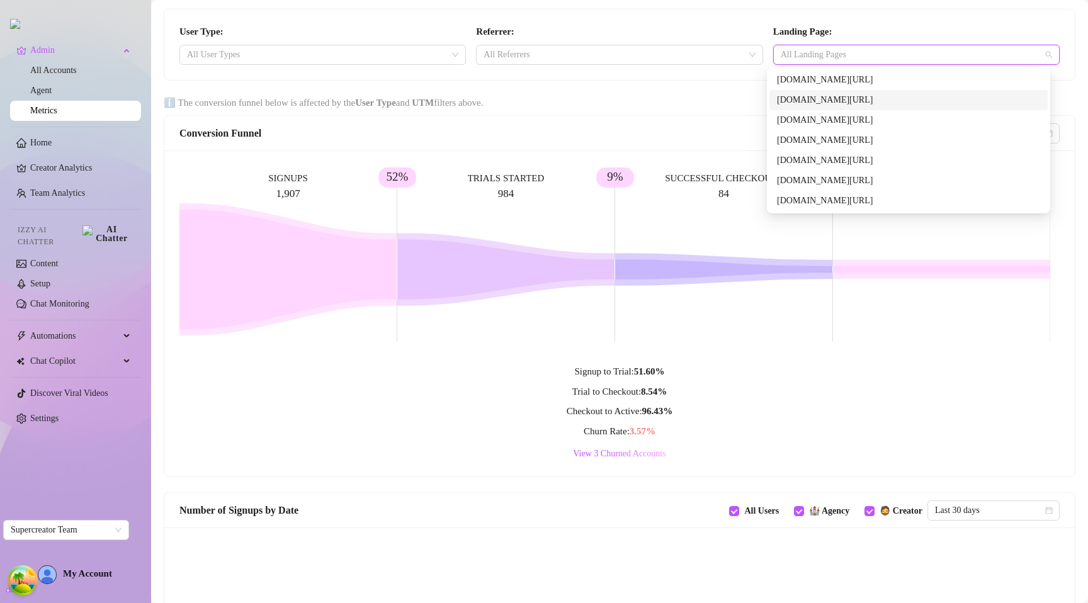
click at [738, 104] on div "[DOMAIN_NAME][URL]" at bounding box center [908, 100] width 263 height 14
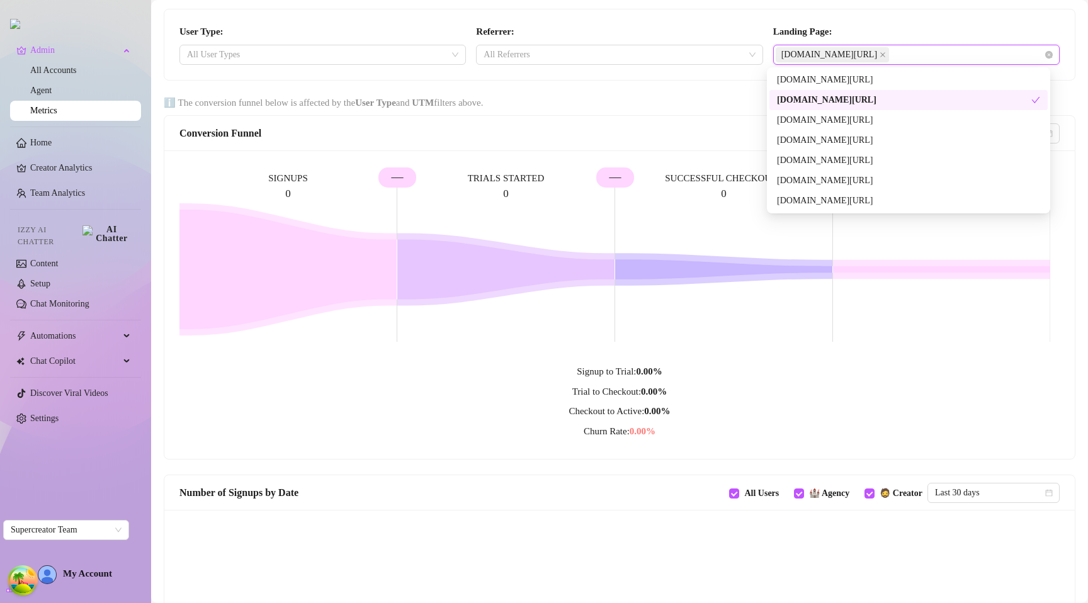
click at [738, 99] on div "[DOMAIN_NAME][URL]" at bounding box center [904, 100] width 254 height 14
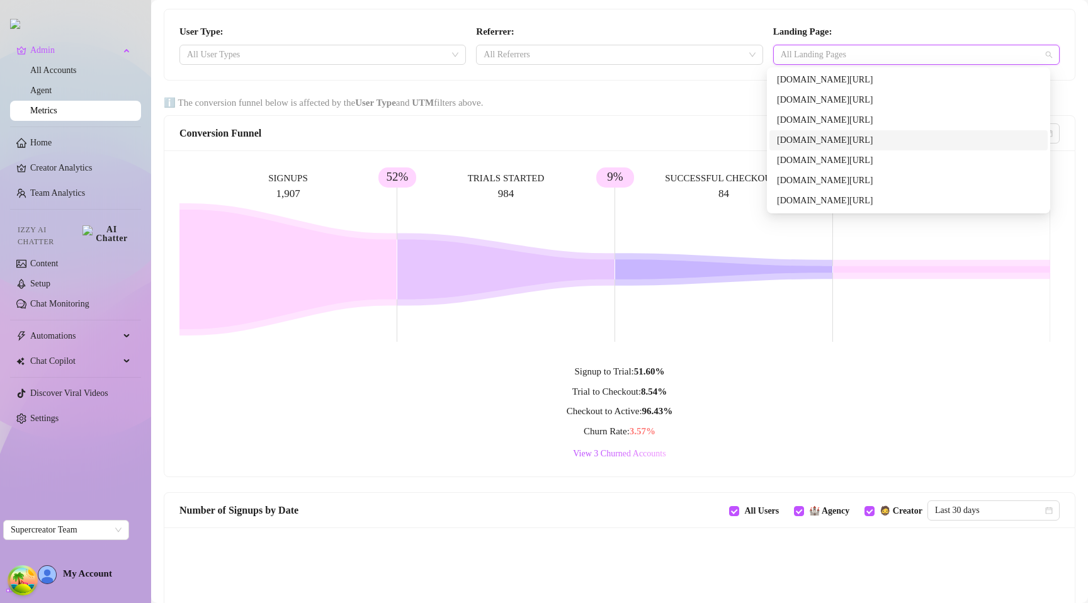
click at [738, 151] on div "[DOMAIN_NAME][URL]" at bounding box center [909, 161] width 278 height 20
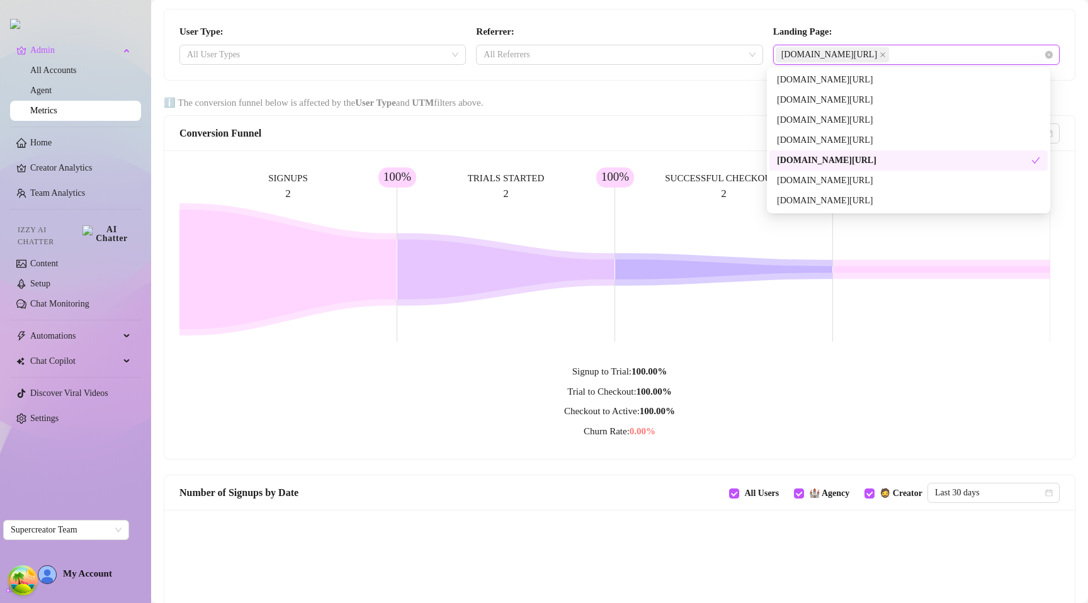
click at [738, 151] on div "console.supercreator.app/dashboard" at bounding box center [909, 161] width 278 height 20
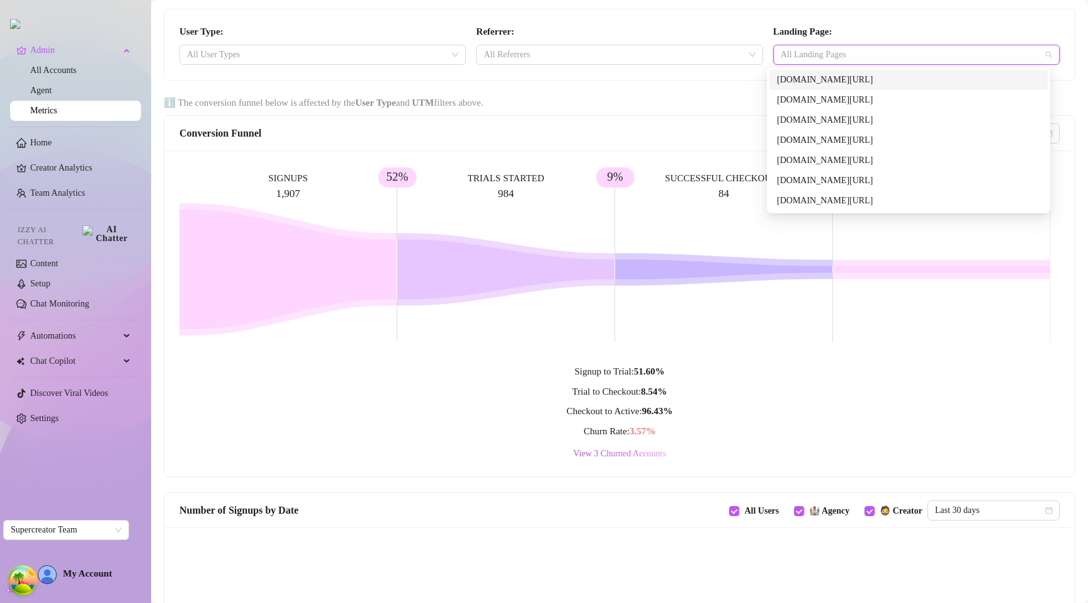
click at [695, 89] on main "User Type: All User Types Referrer: All Referrers Landing Page: All Landing Pag…" at bounding box center [619, 568] width 937 height 1137
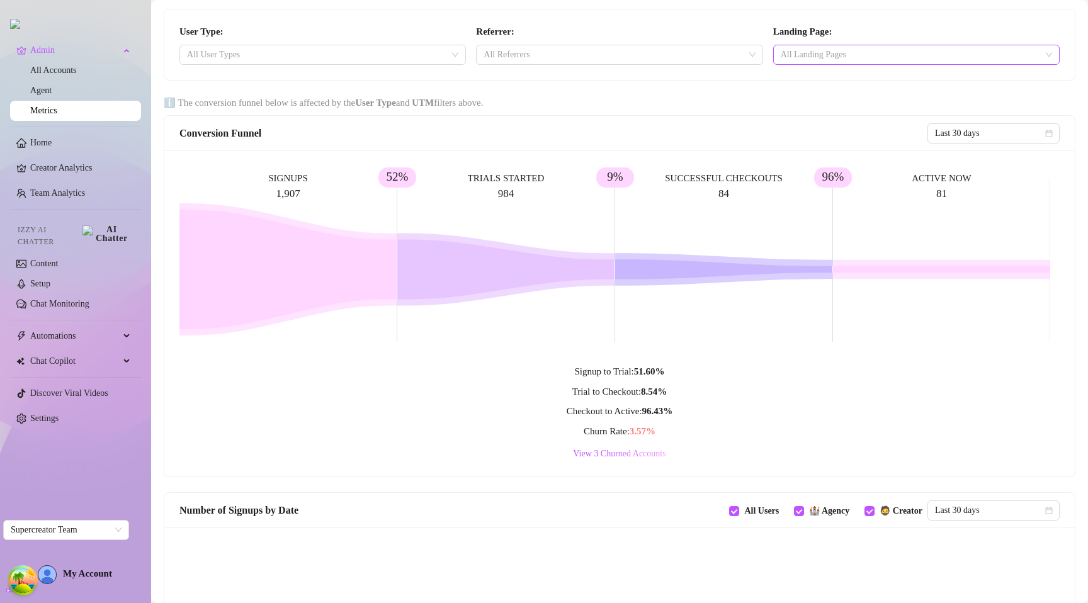
click at [738, 48] on div at bounding box center [910, 55] width 268 height 18
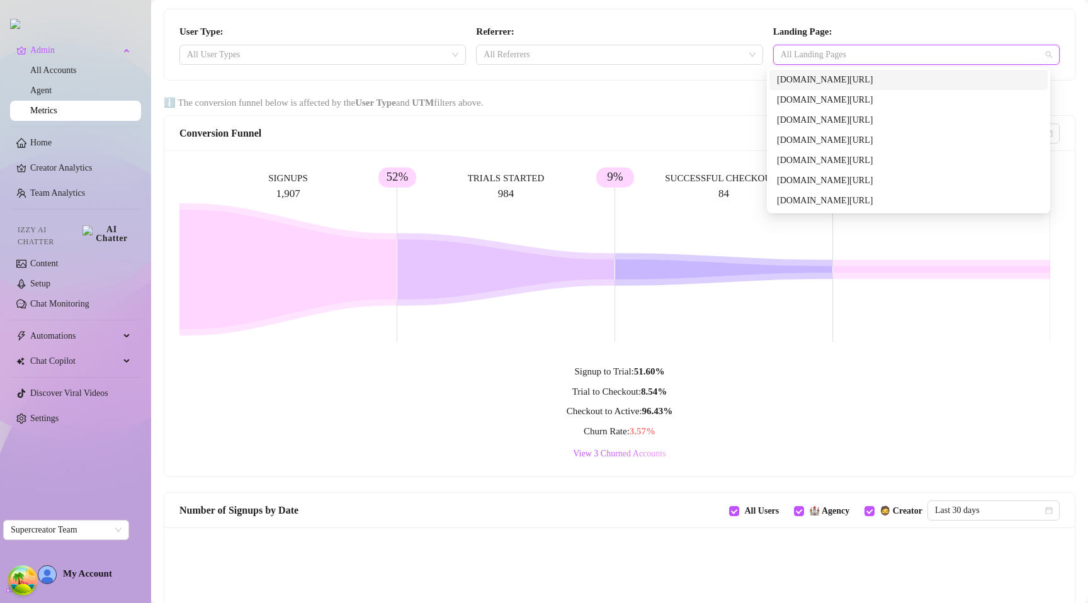
click at [738, 52] on div at bounding box center [910, 55] width 268 height 18
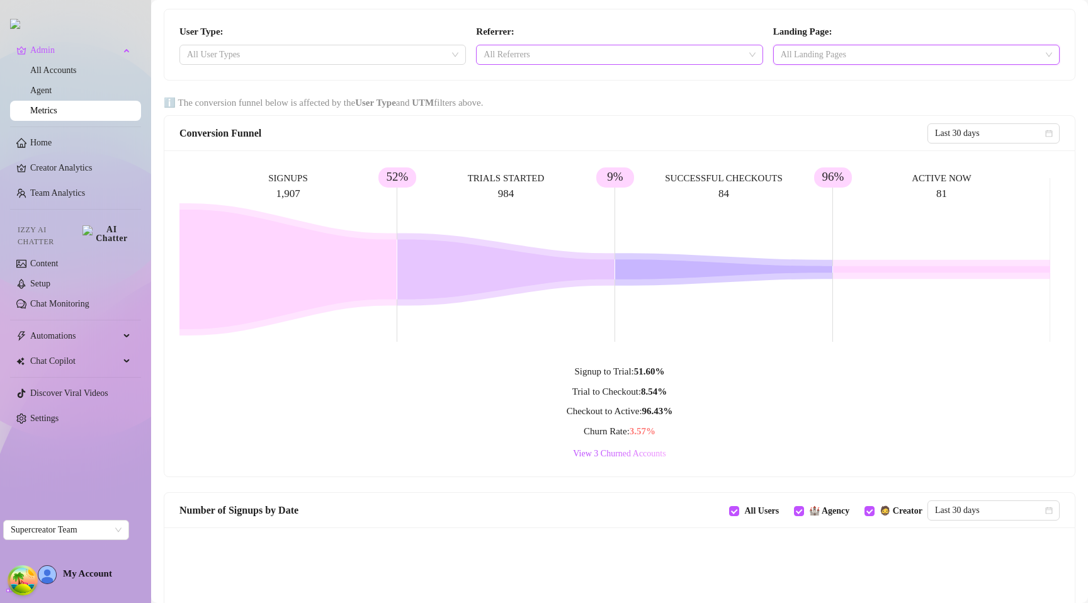
click at [634, 52] on div at bounding box center [613, 55] width 268 height 18
click at [579, 92] on main "User Type: All User Types Referrer: All Referrers Landing Page: All Landing Pag…" at bounding box center [619, 568] width 937 height 1137
click at [637, 82] on main "User Type: All User Types Referrer: All Referrers Landing Page: All Landing Pag…" at bounding box center [619, 568] width 937 height 1137
click at [425, 48] on div at bounding box center [391, 55] width 122 height 18
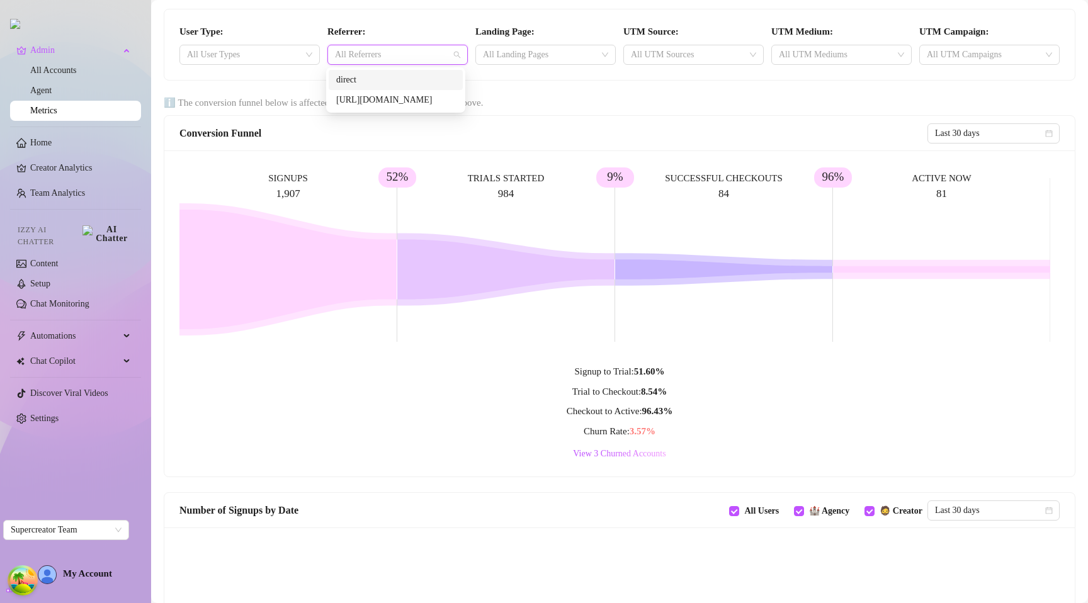
click at [421, 50] on div at bounding box center [391, 55] width 122 height 18
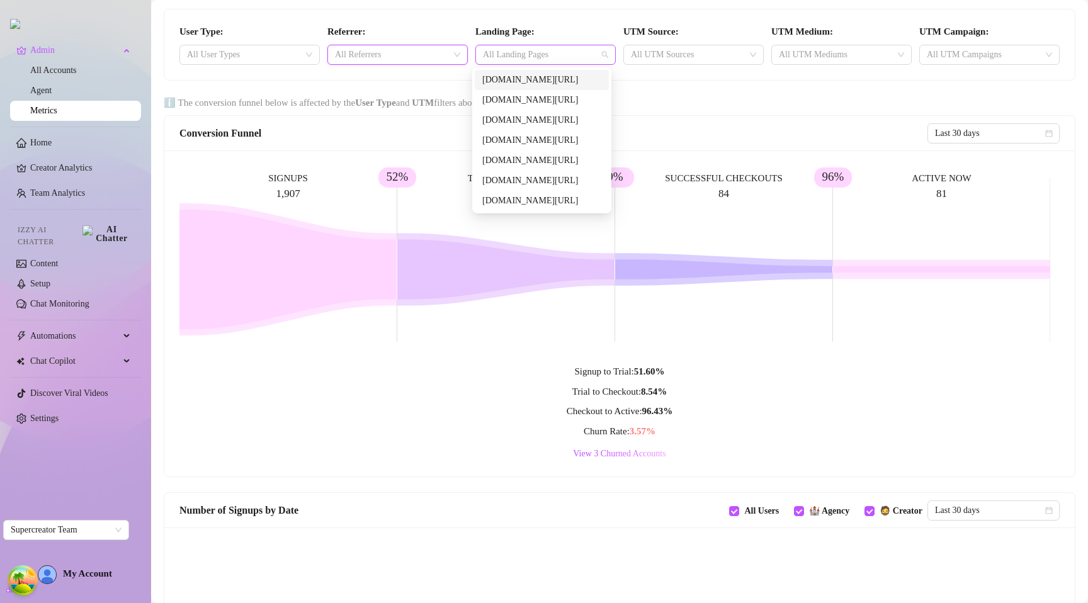
click at [530, 50] on div at bounding box center [539, 55] width 122 height 18
click at [542, 54] on div at bounding box center [539, 55] width 122 height 18
